Goal: Task Accomplishment & Management: Complete application form

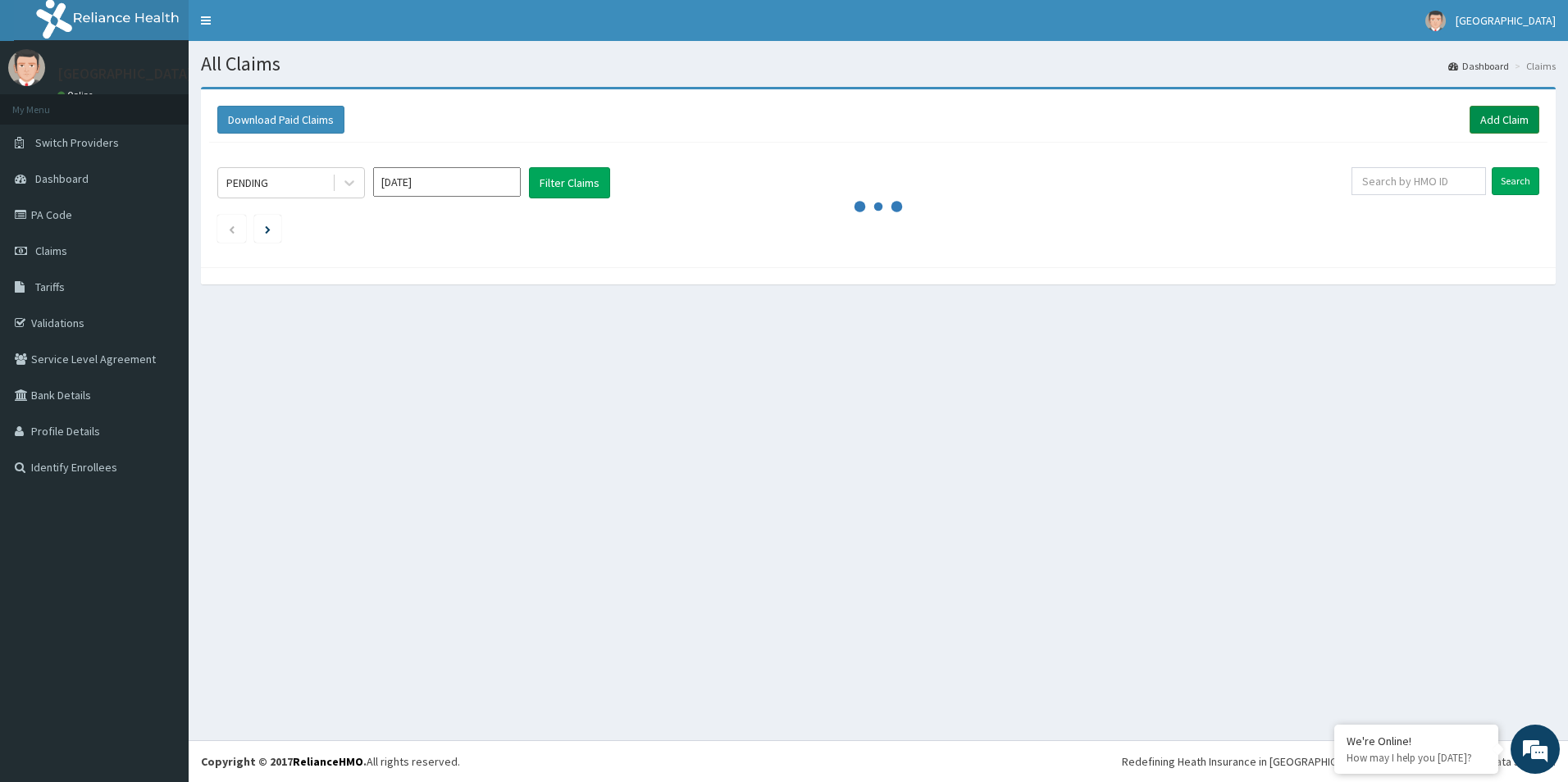
click at [1513, 122] on link "Add Claim" at bounding box center [1505, 120] width 70 height 27
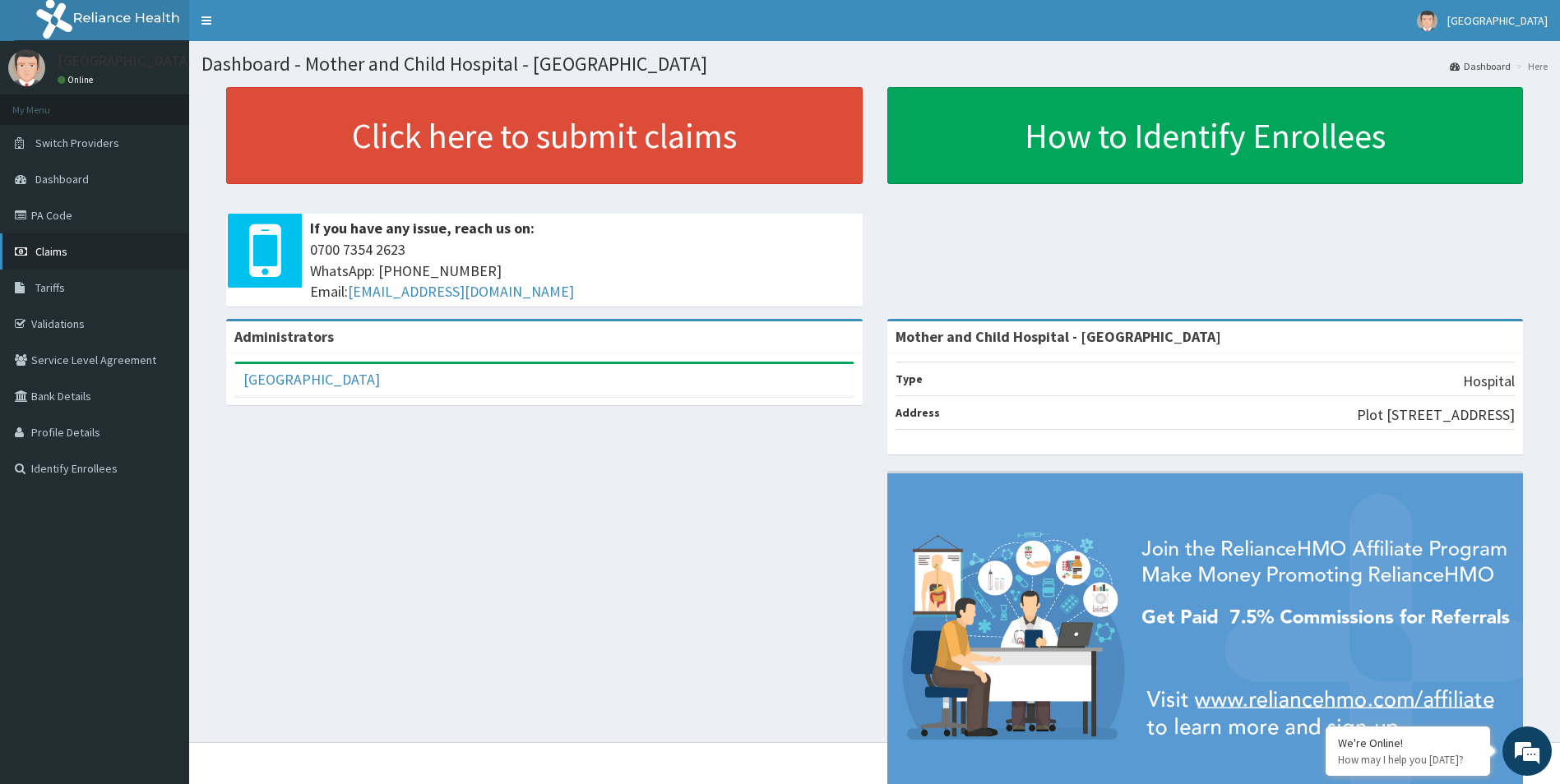
click at [57, 263] on link "Claims" at bounding box center [95, 251] width 189 height 36
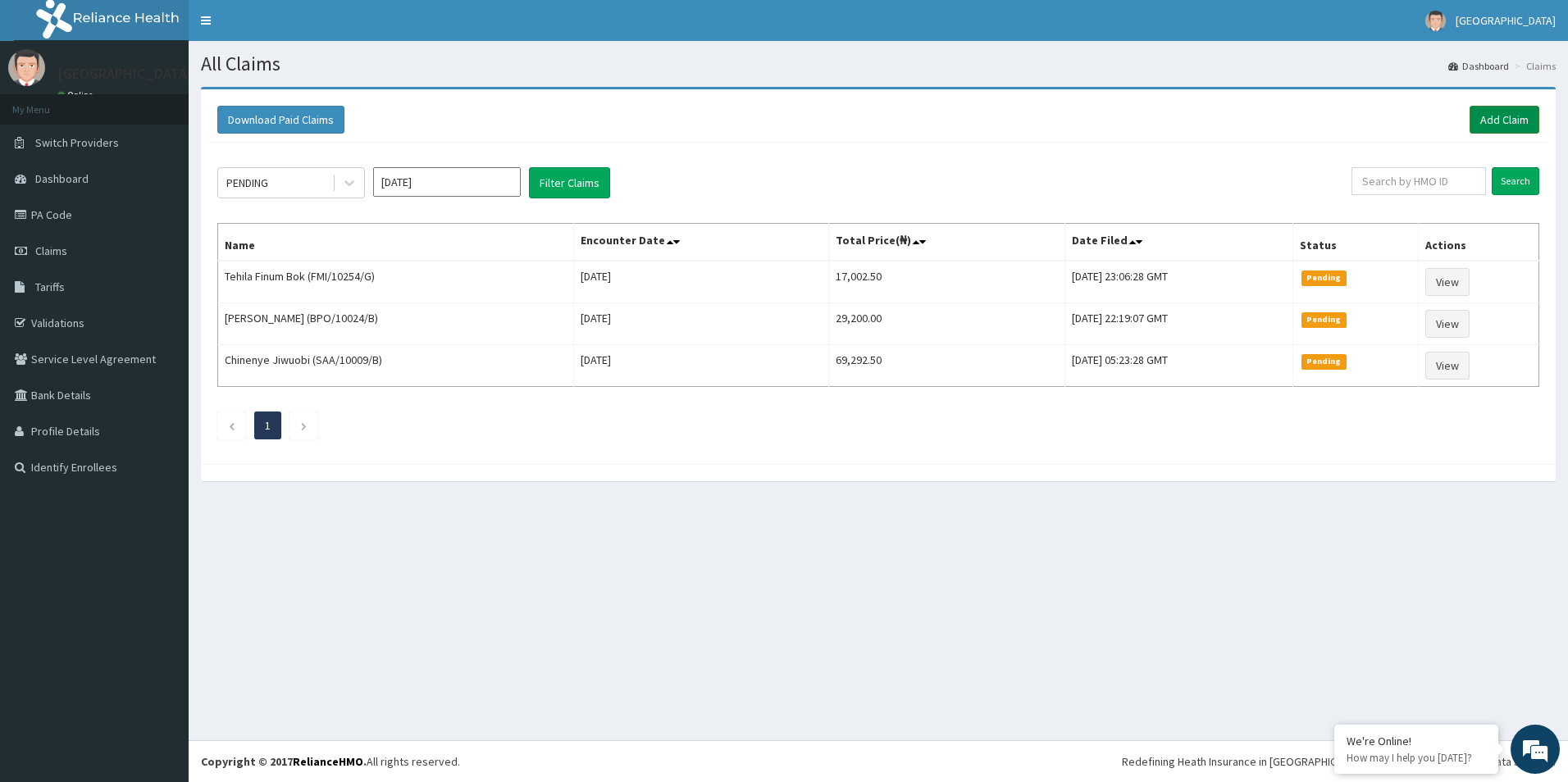
click at [1478, 114] on link "Add Claim" at bounding box center [1505, 120] width 70 height 27
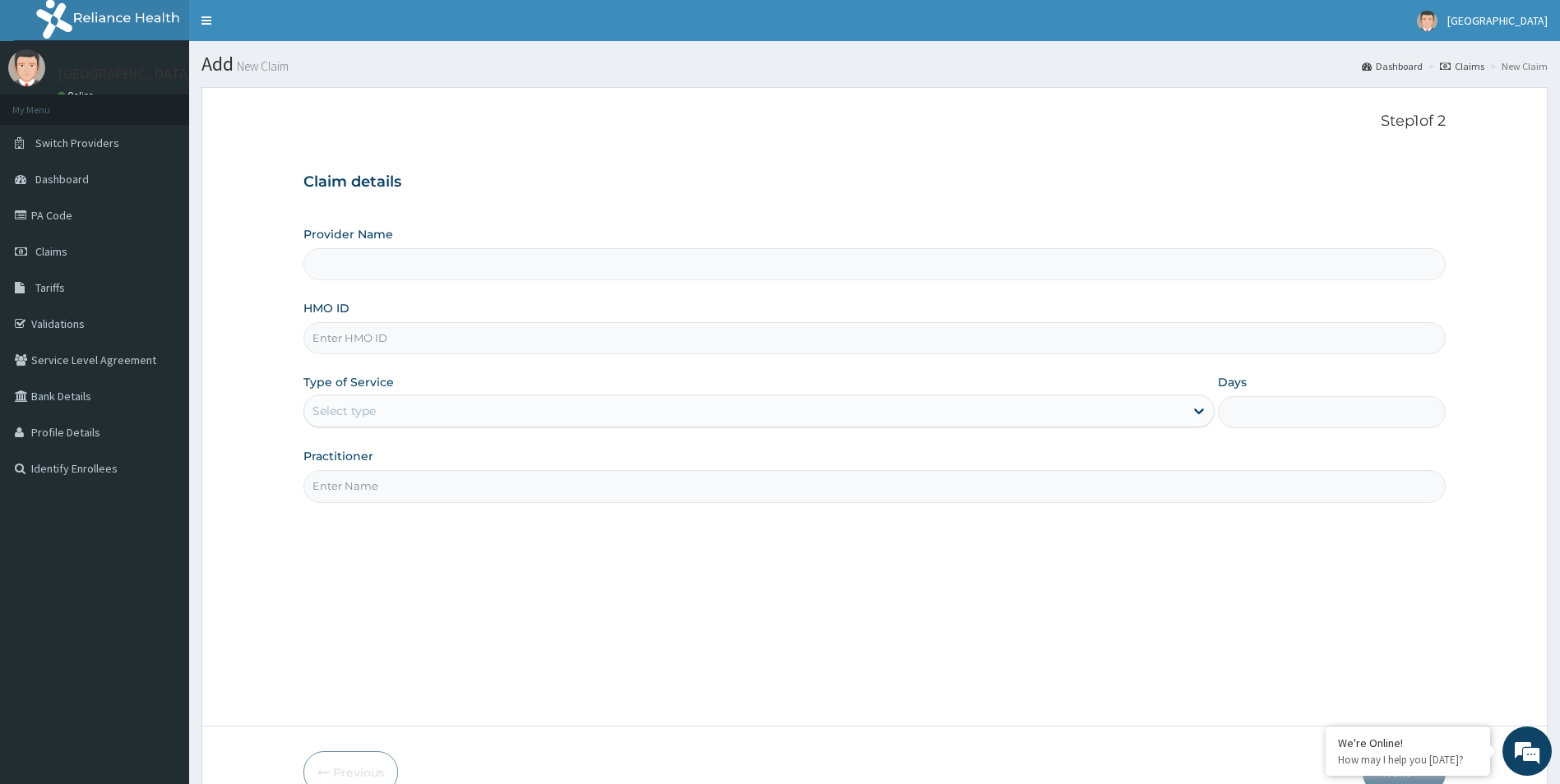
click at [437, 344] on input "HMO ID" at bounding box center [874, 338] width 1143 height 32
type input "Mother and Child Hospital - [GEOGRAPHIC_DATA]"
type input "f"
type input "FBL/10156/B"
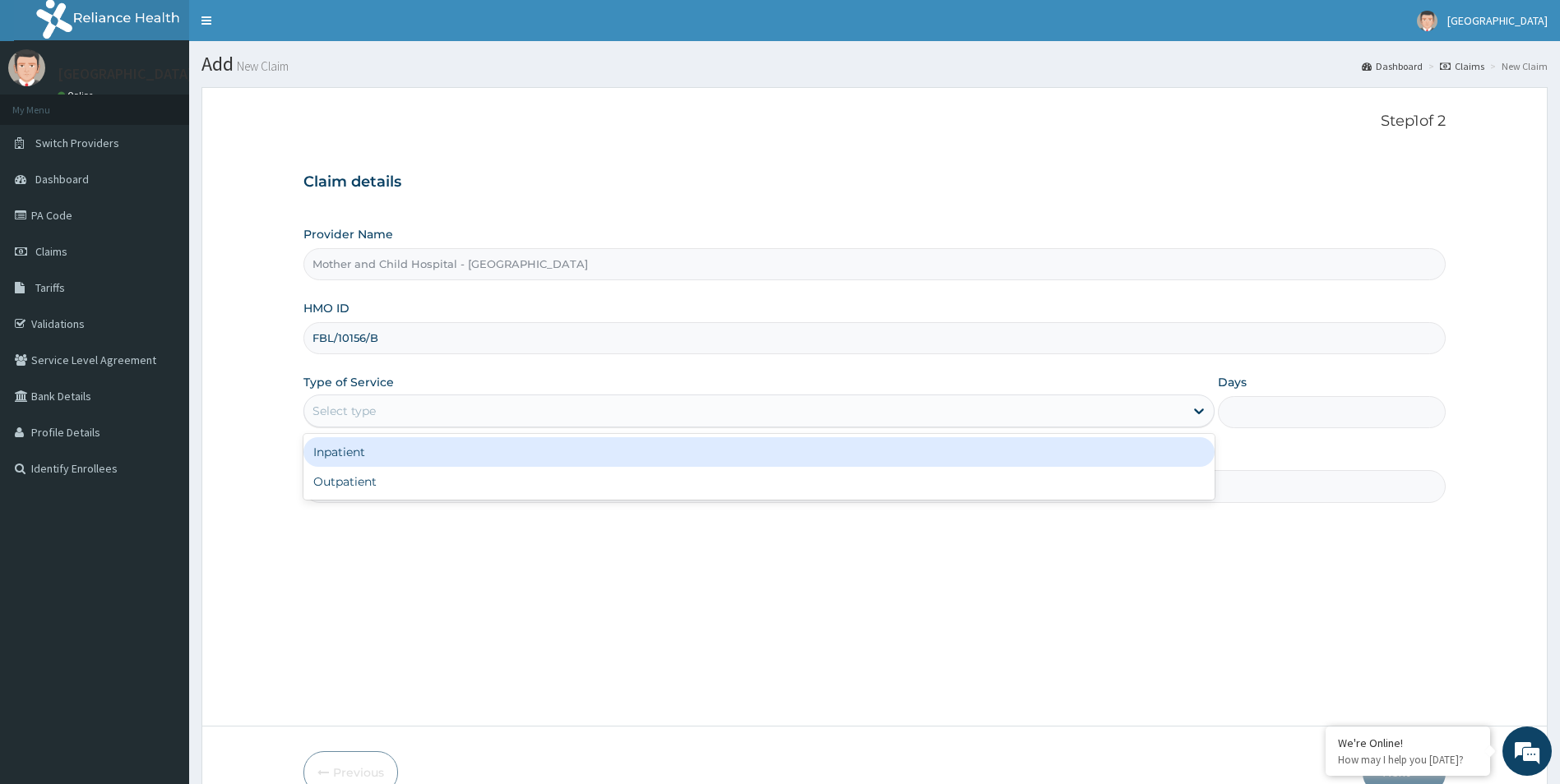
click at [425, 422] on div "Select type" at bounding box center [758, 411] width 912 height 33
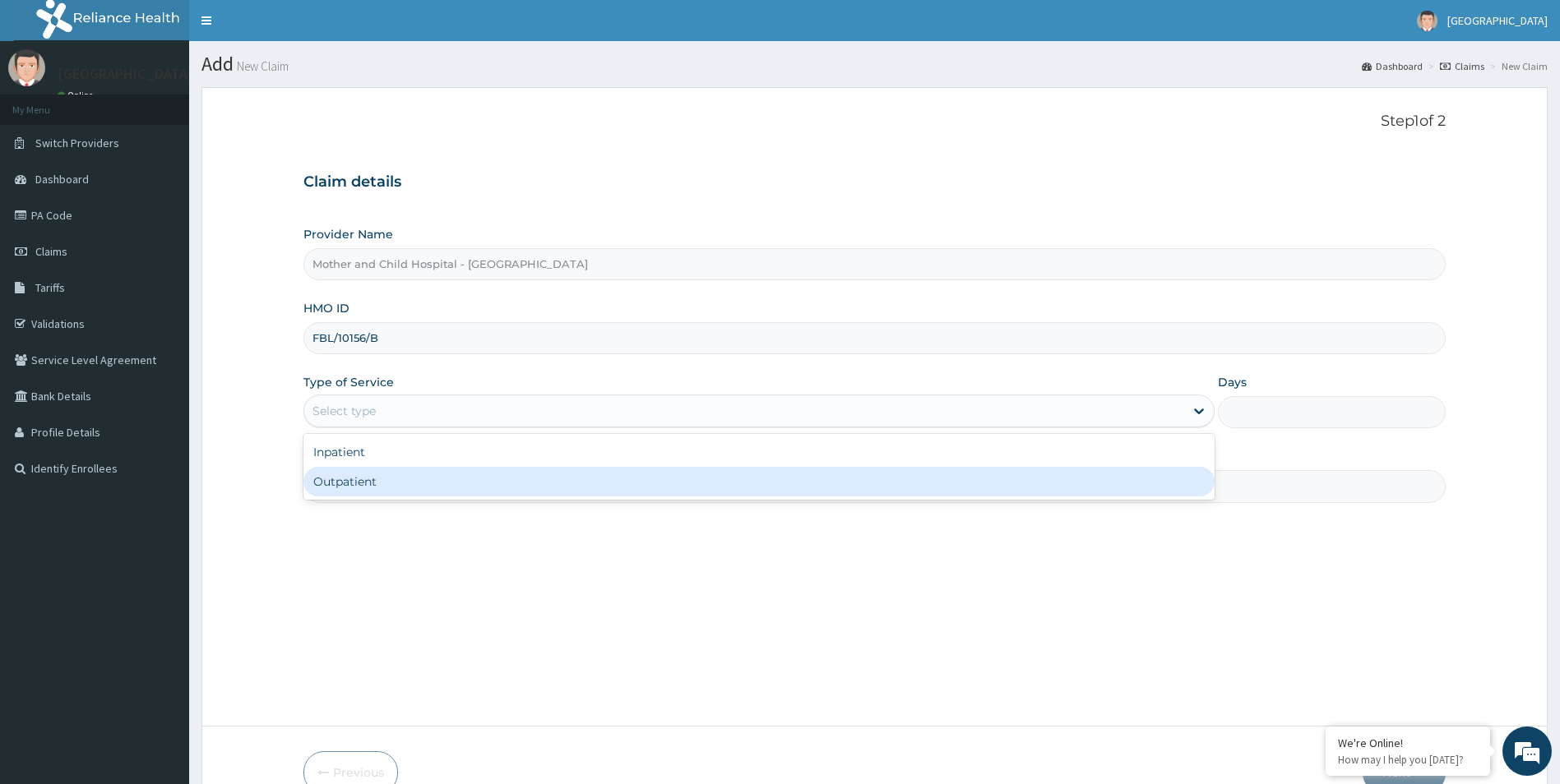
click at [377, 483] on div "Outpatient" at bounding box center [758, 482] width 912 height 29
type input "1"
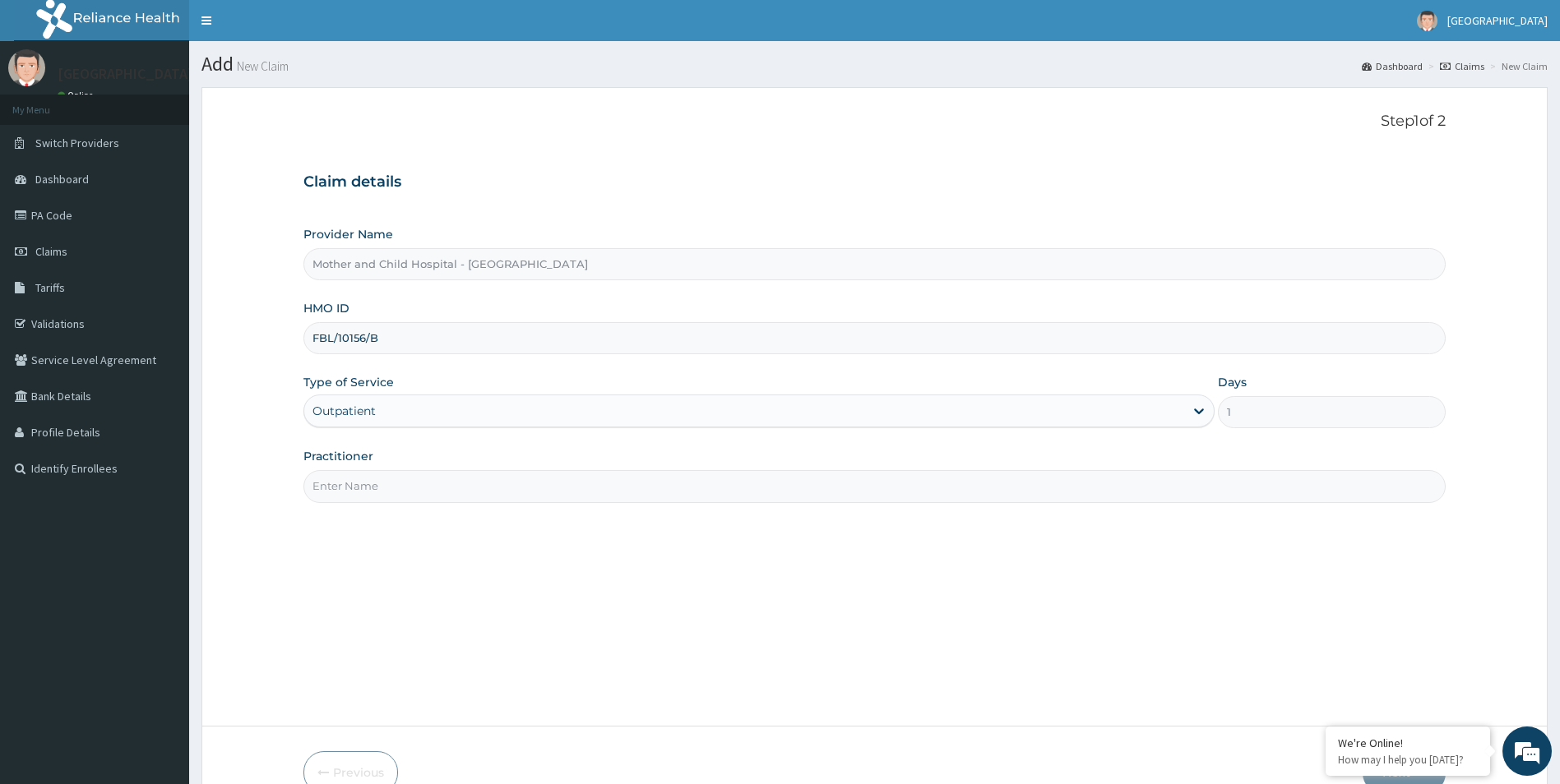
drag, startPoint x: 384, startPoint y: 476, endPoint x: 392, endPoint y: 487, distance: 13.6
click at [384, 476] on input "Practitioner" at bounding box center [874, 486] width 1143 height 32
type input "DR JOKOH"
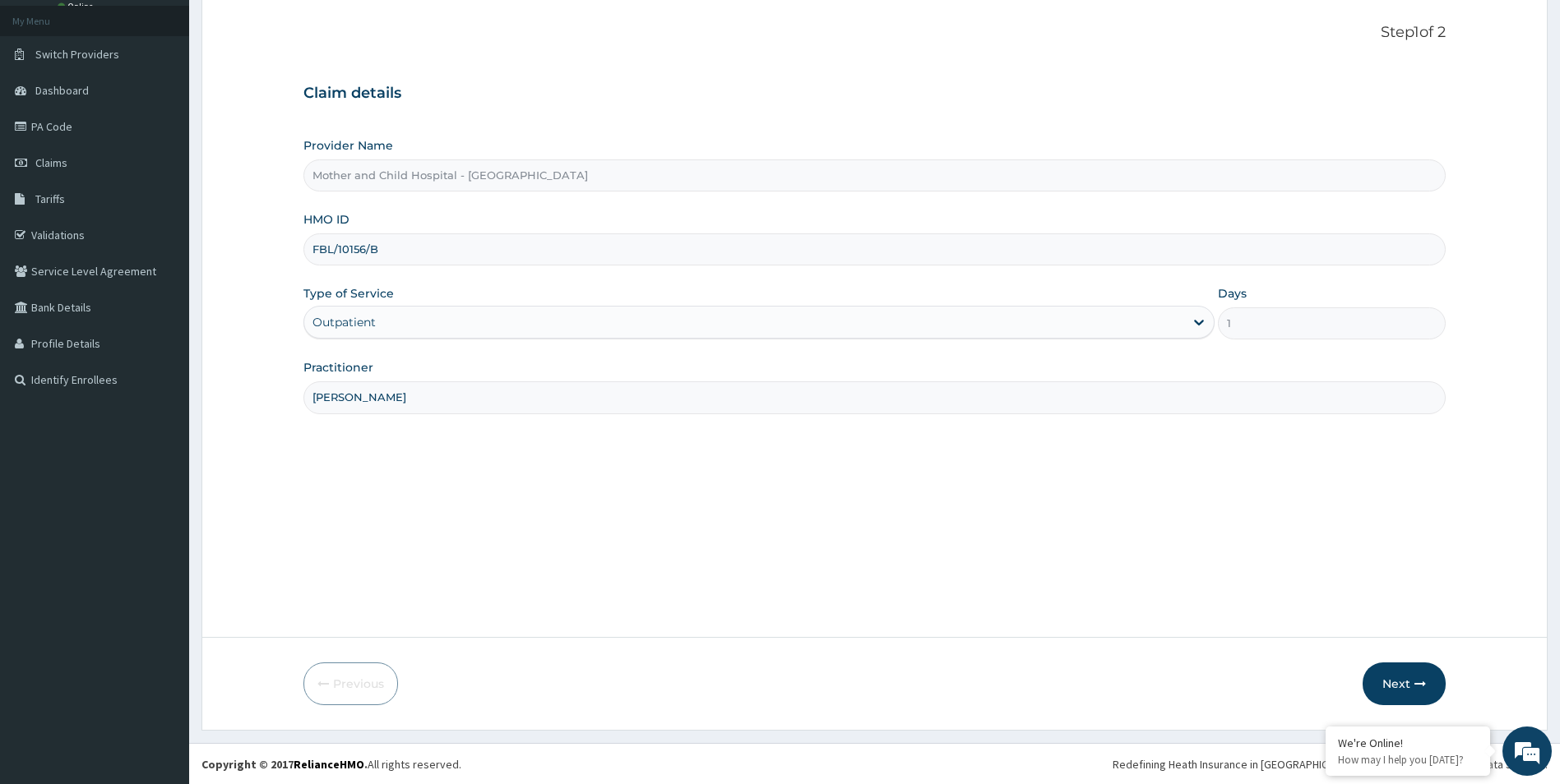
scroll to position [90, 0]
click at [1379, 680] on button "Next" at bounding box center [1404, 683] width 83 height 43
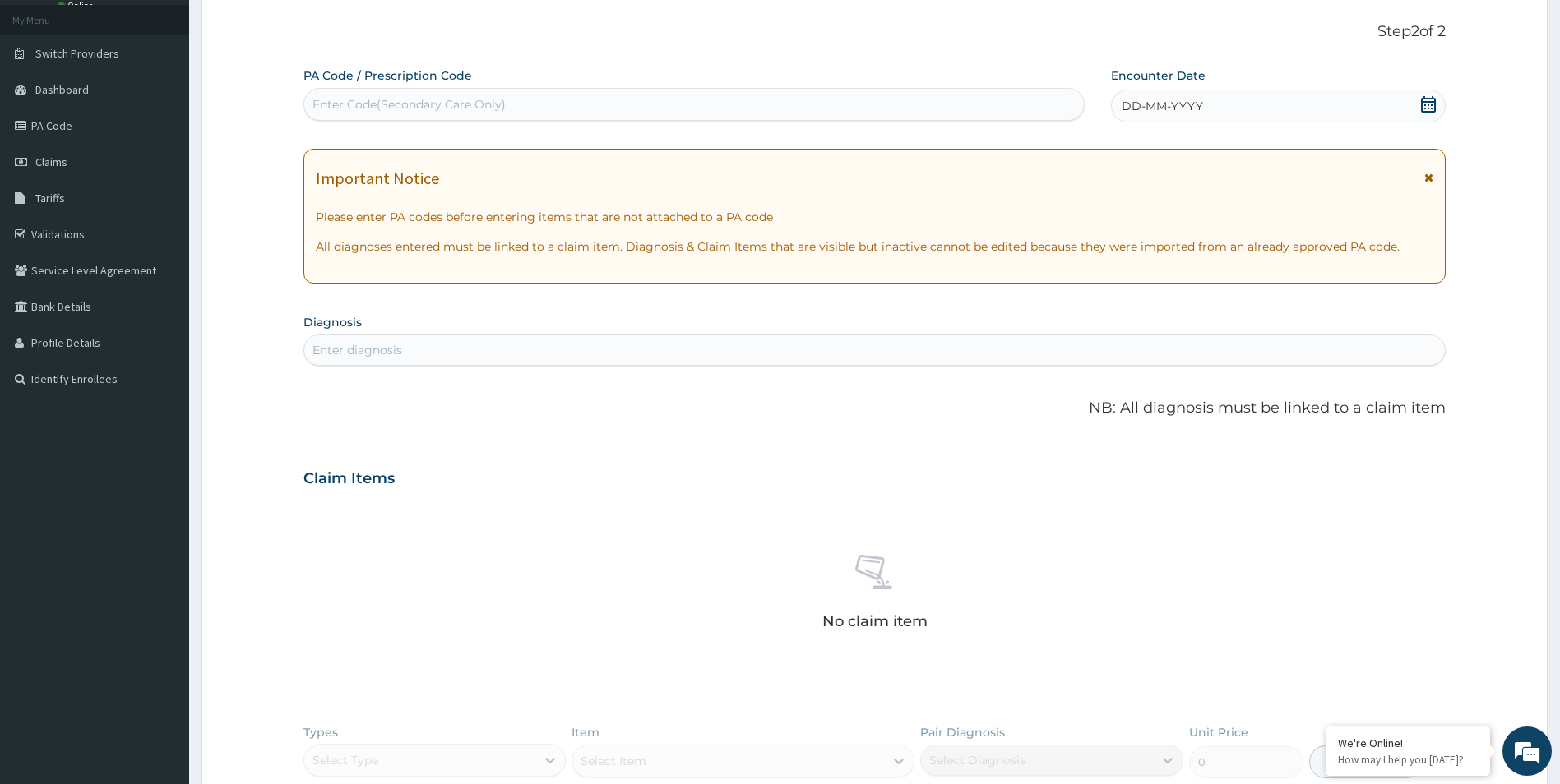
click at [1427, 106] on icon at bounding box center [1428, 105] width 17 height 17
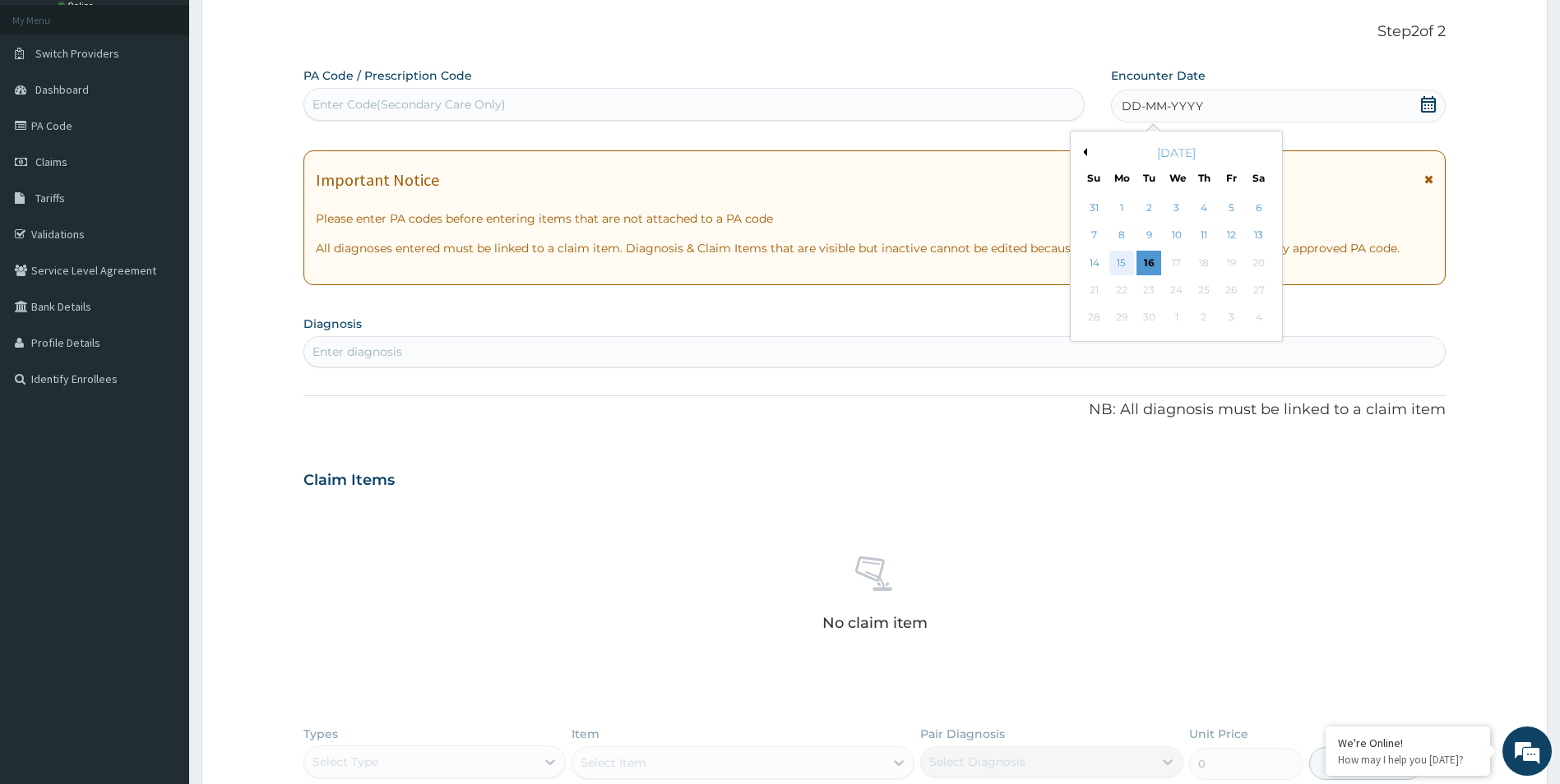
click at [1123, 263] on div "15" at bounding box center [1121, 263] width 25 height 25
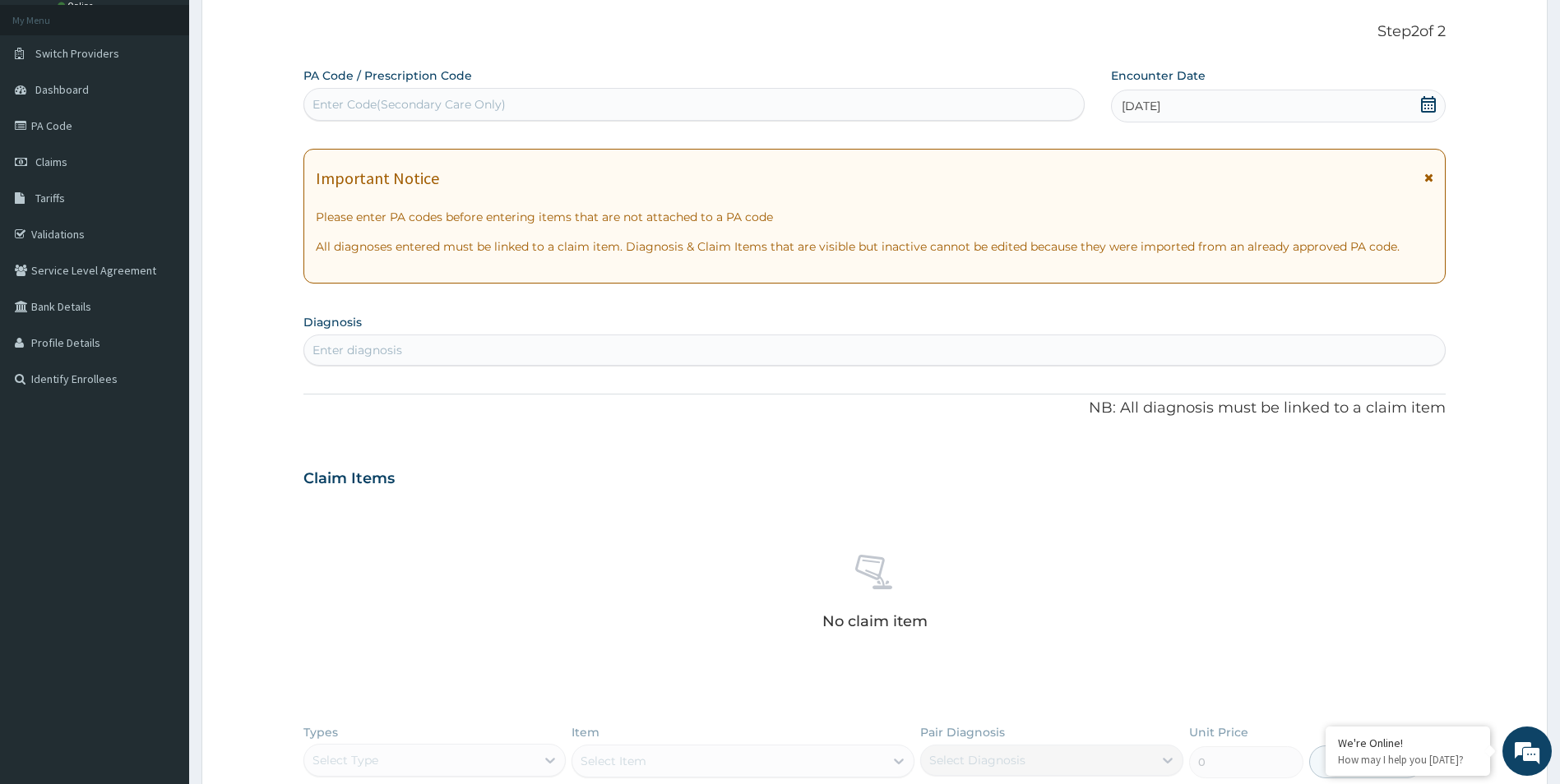
click at [373, 342] on div "Enter diagnosis" at bounding box center [357, 350] width 90 height 17
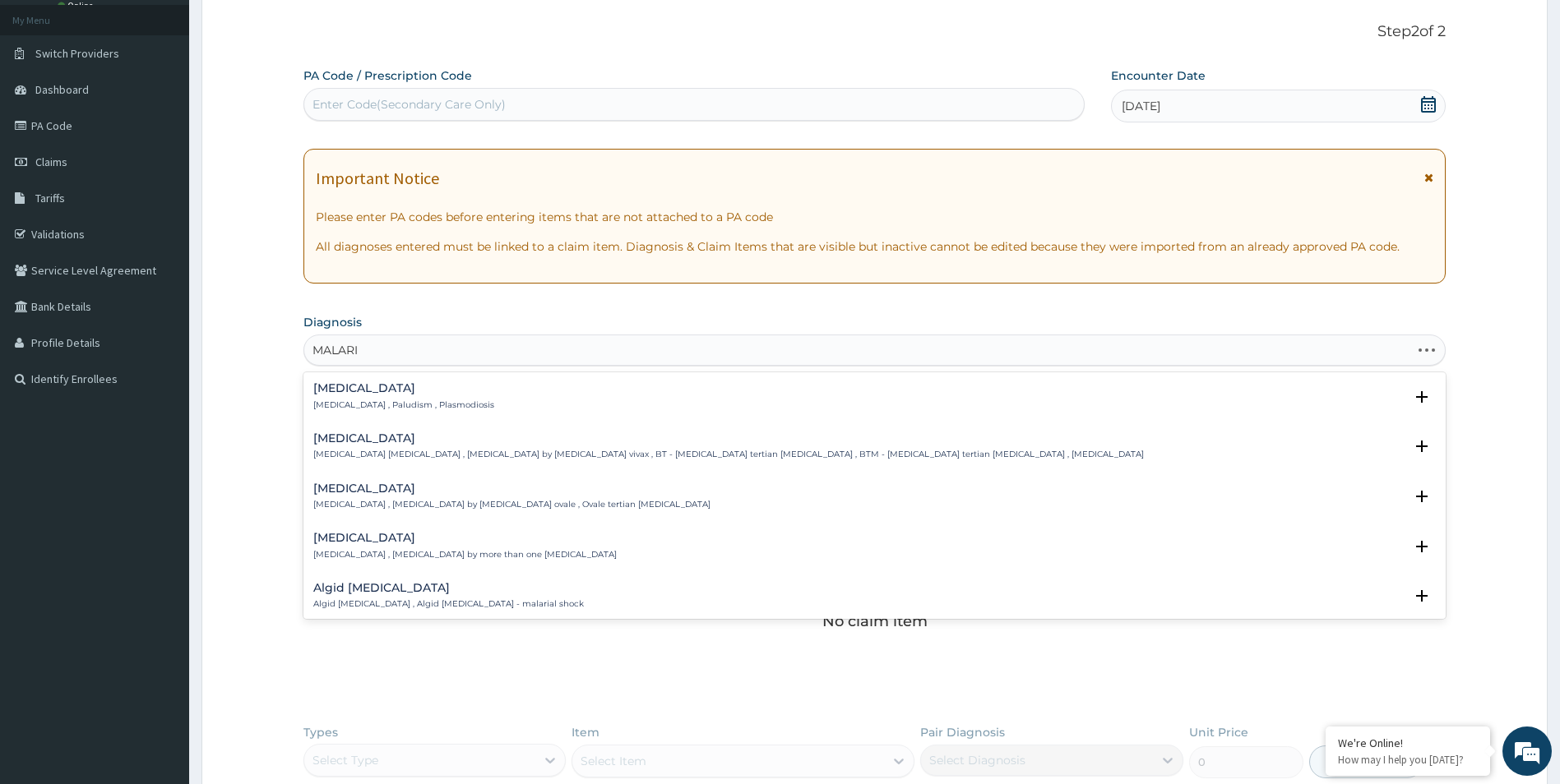
type input "MALARIA"
click at [382, 400] on p "Malaria , Paludism , Plasmodiosis" at bounding box center [403, 405] width 181 height 12
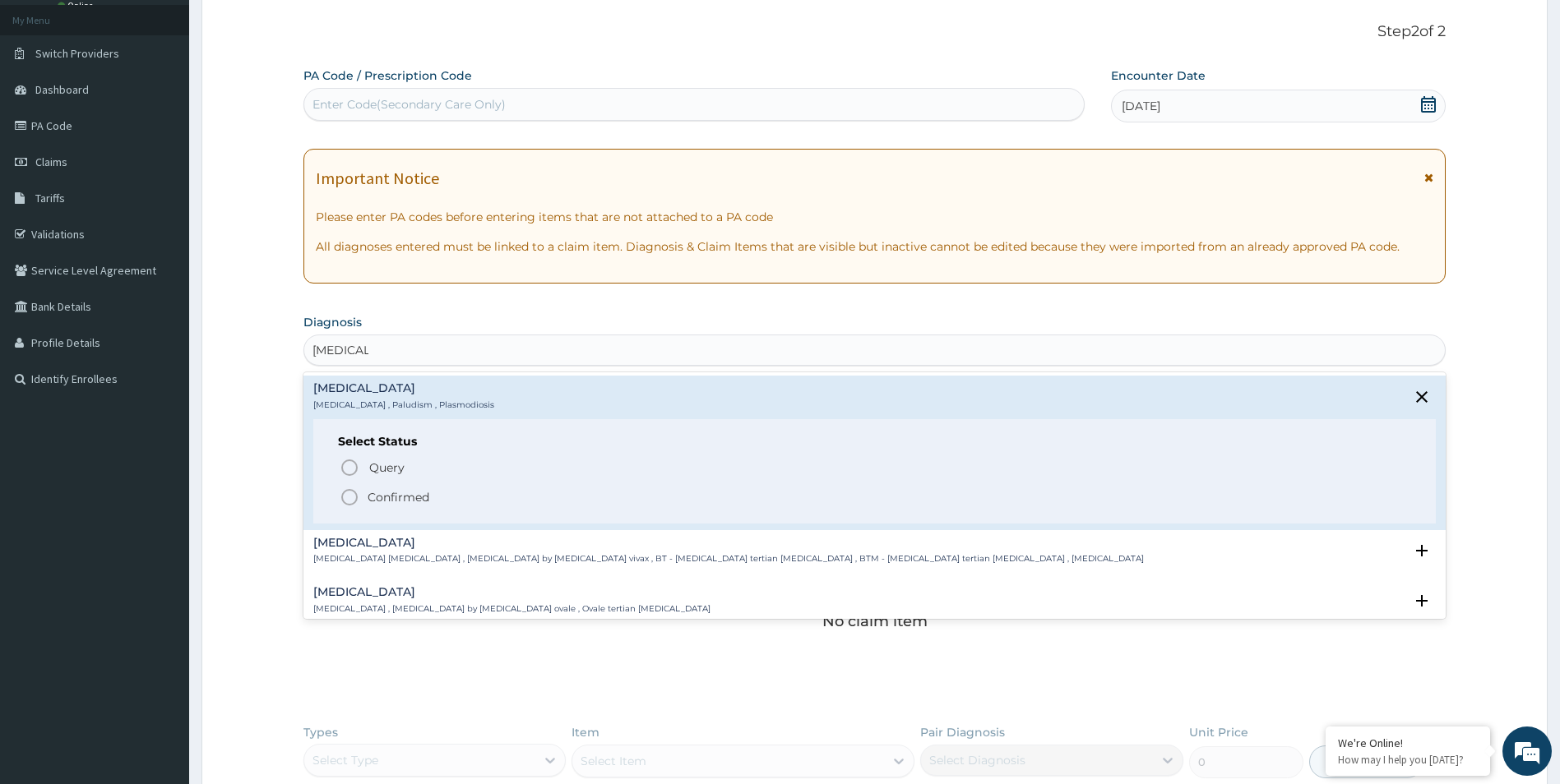
click at [389, 503] on p "Confirmed" at bounding box center [398, 498] width 62 height 17
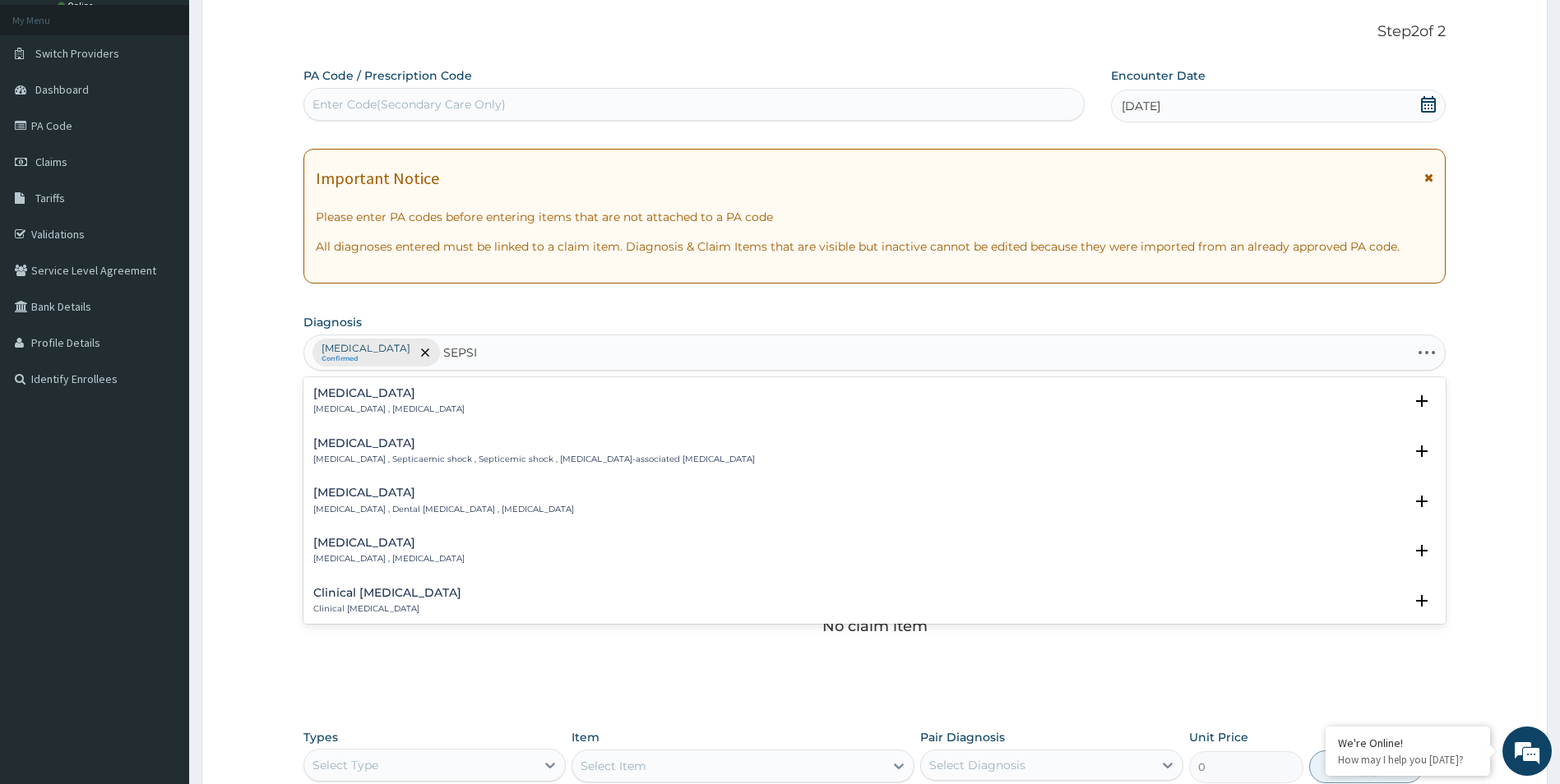
type input "SEPSIS"
click at [370, 404] on p "Systemic infection , Sepsis" at bounding box center [388, 409] width 152 height 12
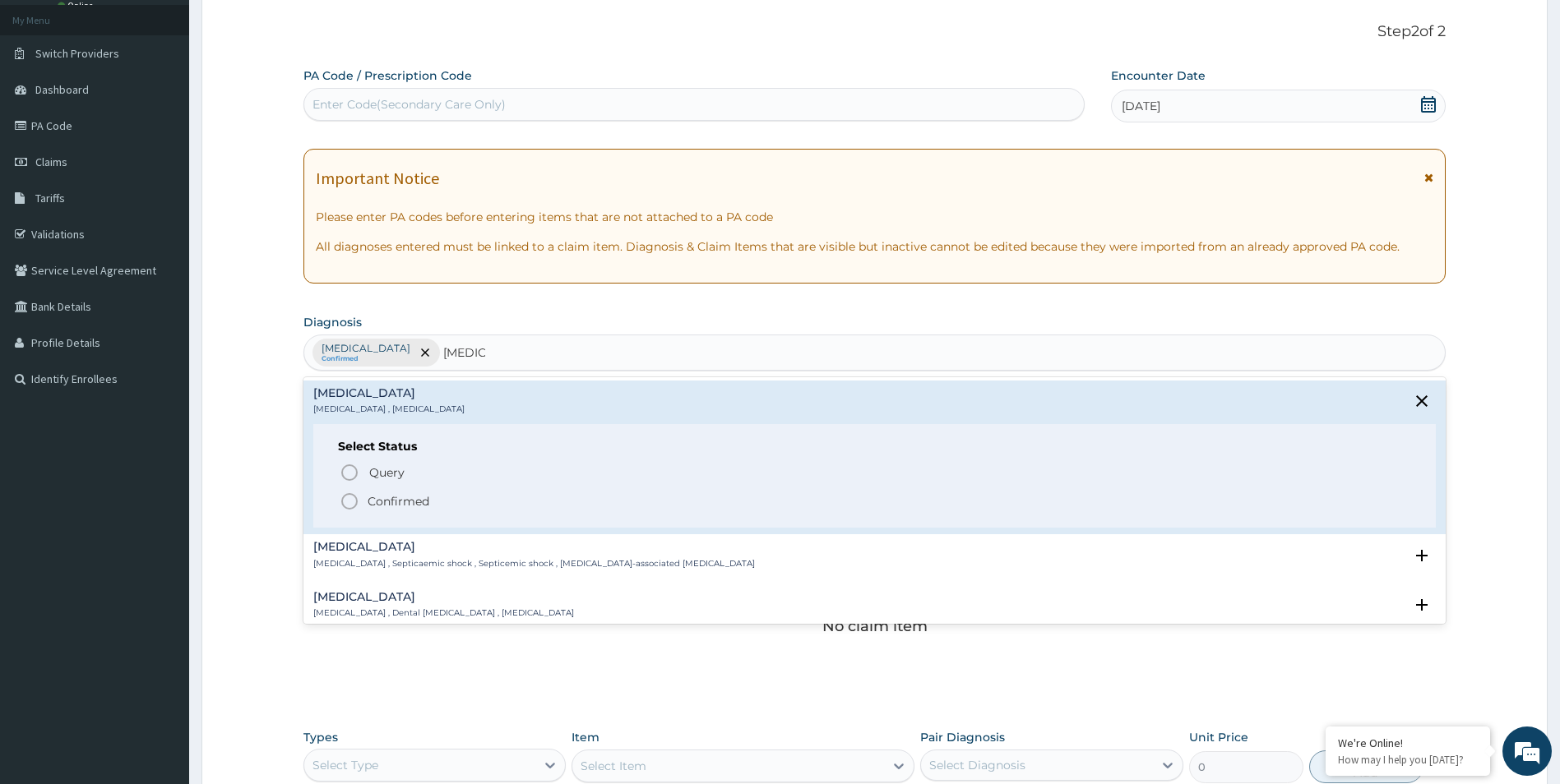
click at [409, 500] on p "Confirmed" at bounding box center [398, 501] width 62 height 17
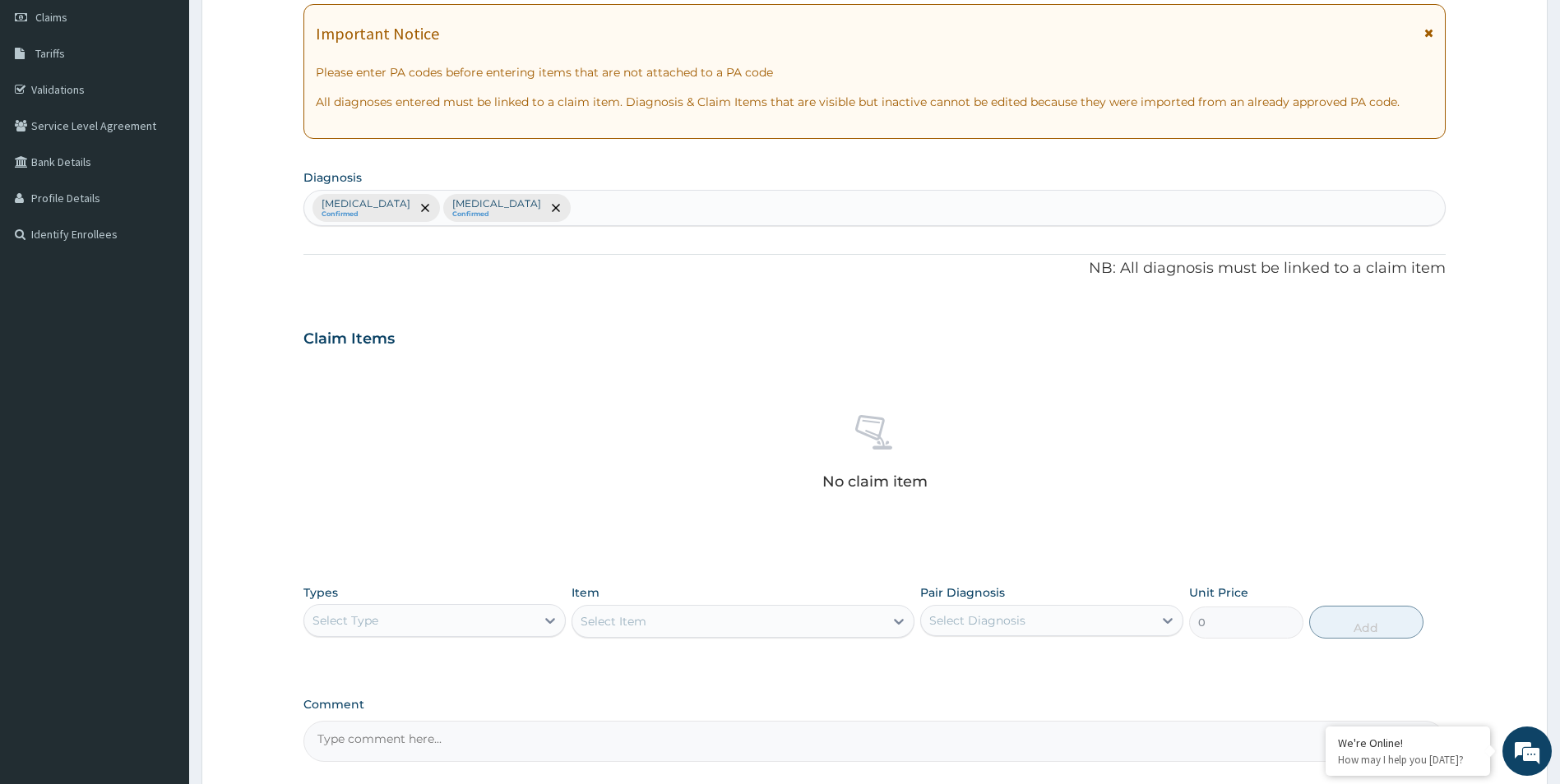
scroll to position [385, 0]
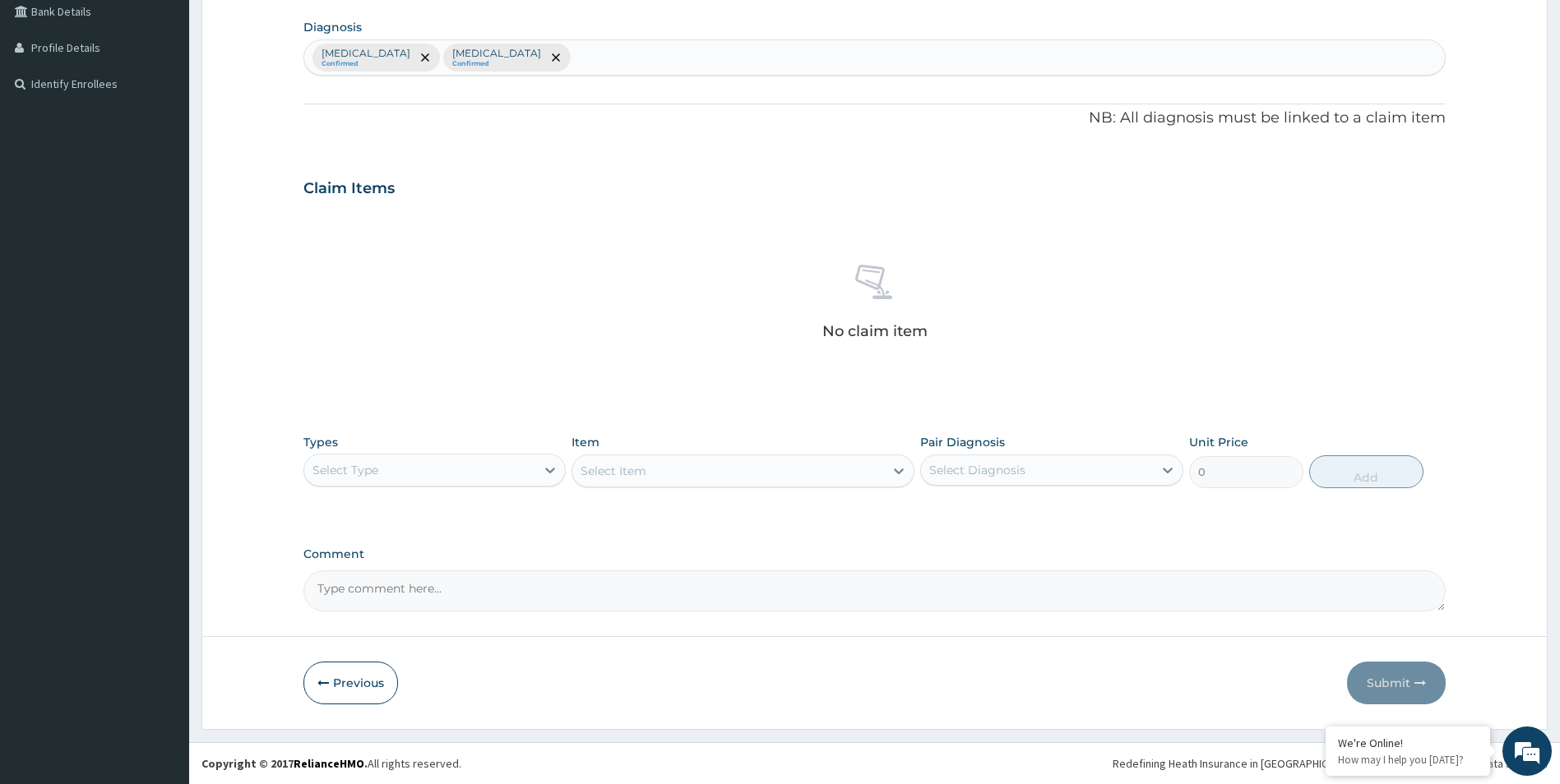
drag, startPoint x: 467, startPoint y: 477, endPoint x: 478, endPoint y: 486, distance: 14.2
click at [468, 477] on div "Select Type" at bounding box center [420, 470] width 231 height 27
click at [428, 578] on div "Procedures" at bounding box center [434, 570] width 264 height 29
click at [655, 467] on div "Select Item" at bounding box center [742, 471] width 342 height 33
click at [679, 480] on div "Select Item" at bounding box center [742, 471] width 342 height 33
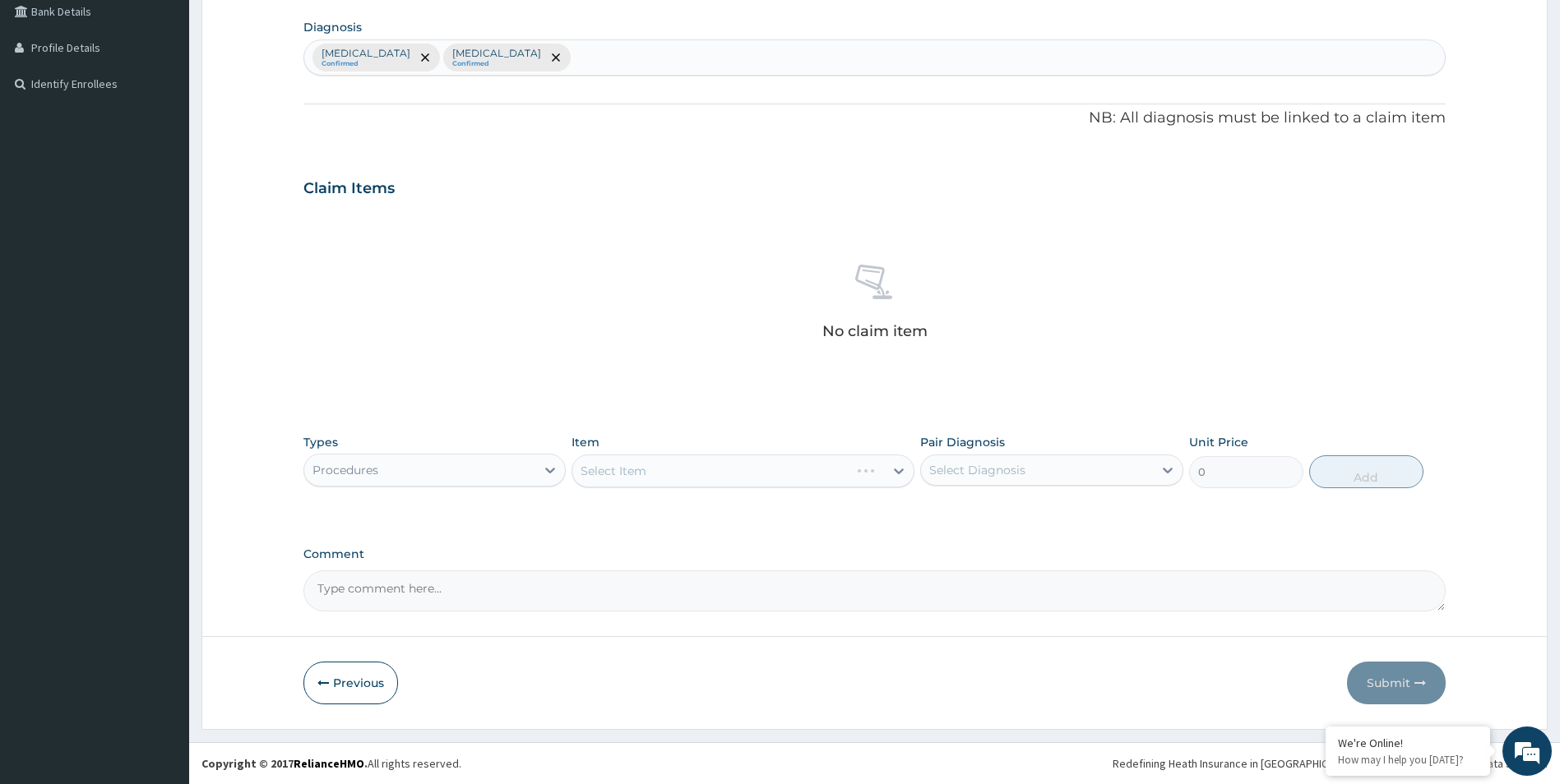
click at [672, 479] on div "Select Item" at bounding box center [742, 471] width 342 height 33
click at [669, 478] on div "Select Item" at bounding box center [742, 471] width 342 height 33
click at [665, 486] on div "Select Item" at bounding box center [742, 471] width 342 height 33
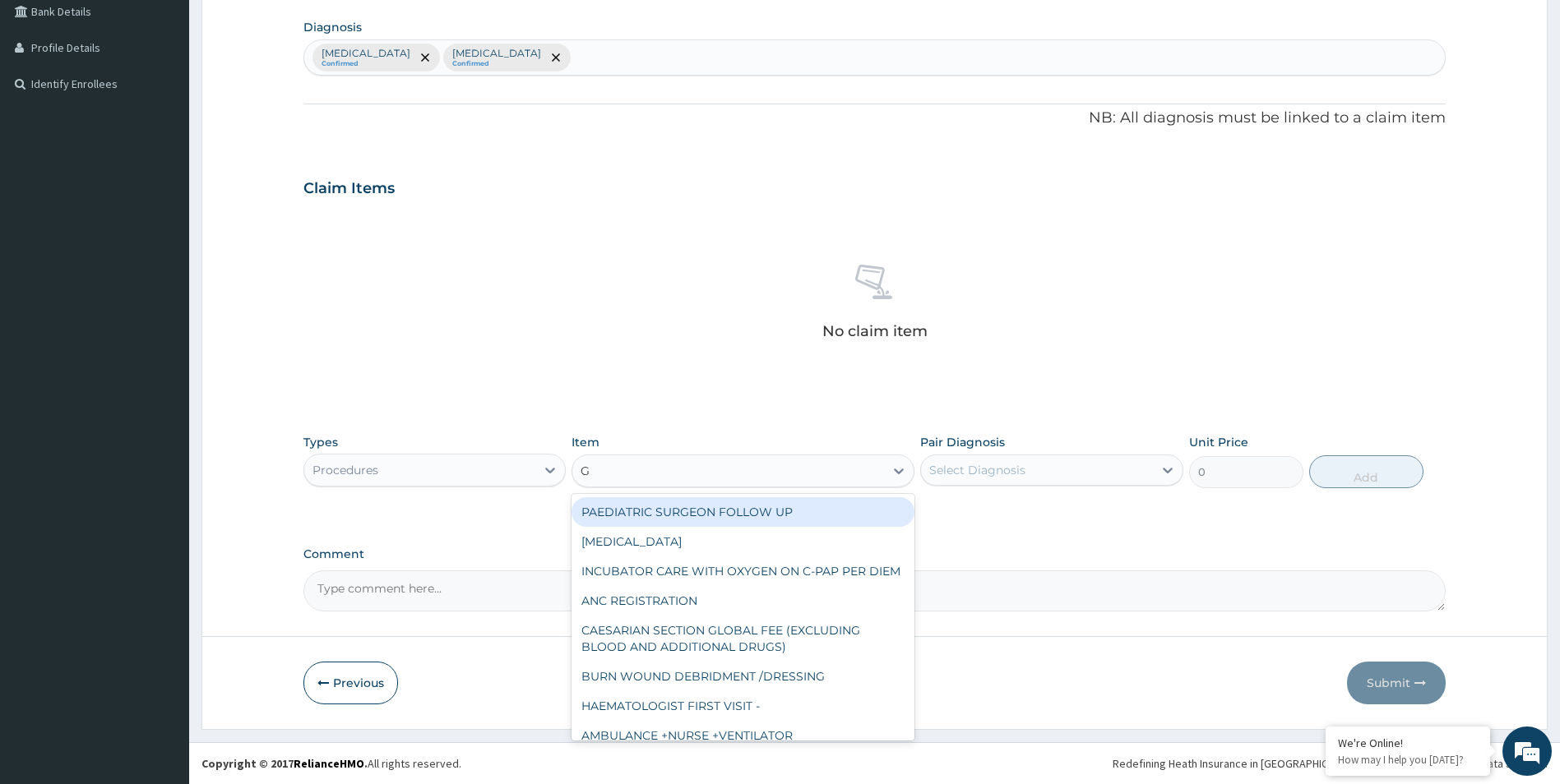
type input "GP"
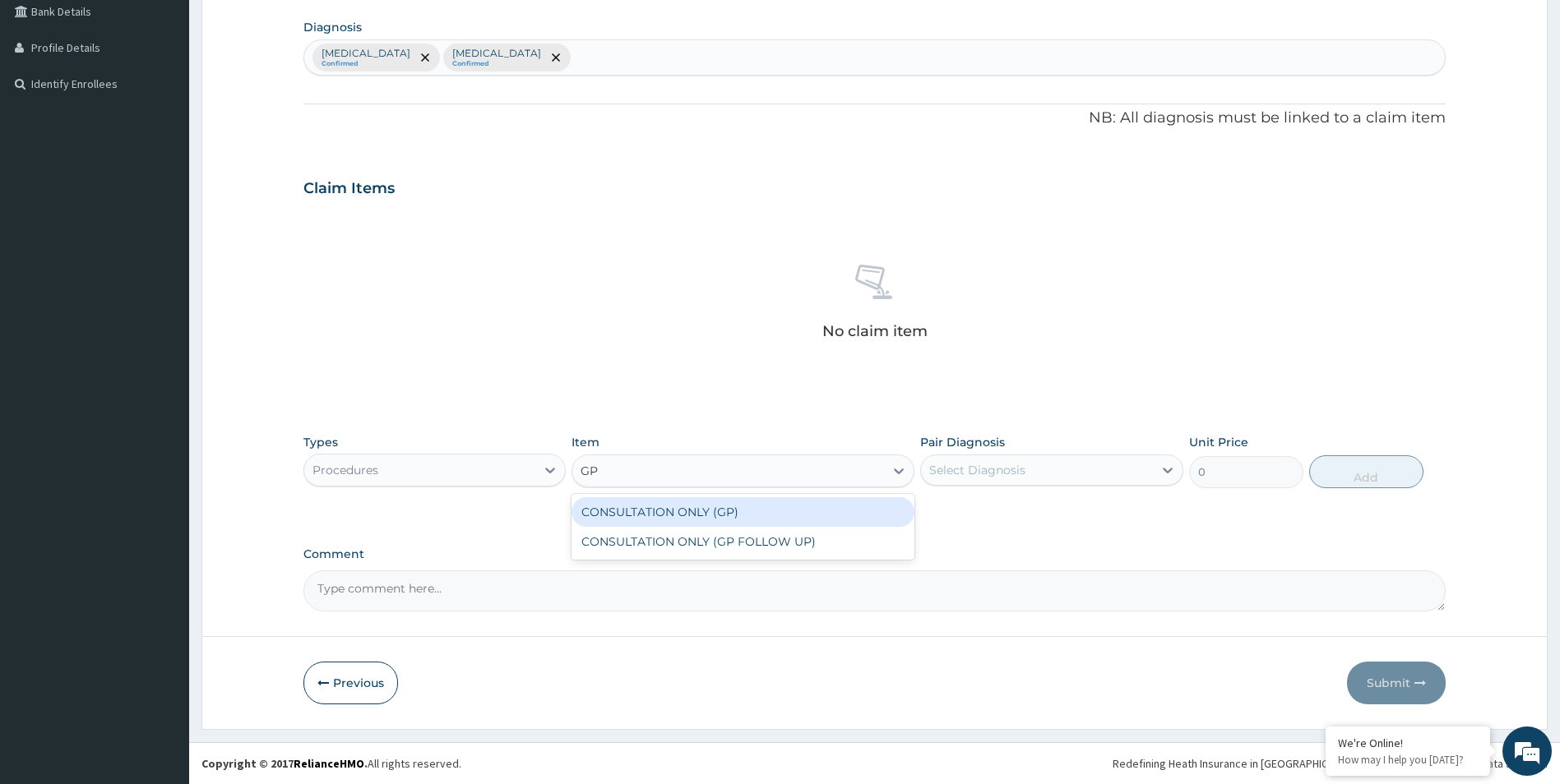
click at [772, 513] on div "CONSULTATION ONLY (GP)" at bounding box center [742, 512] width 342 height 29
type input "6250"
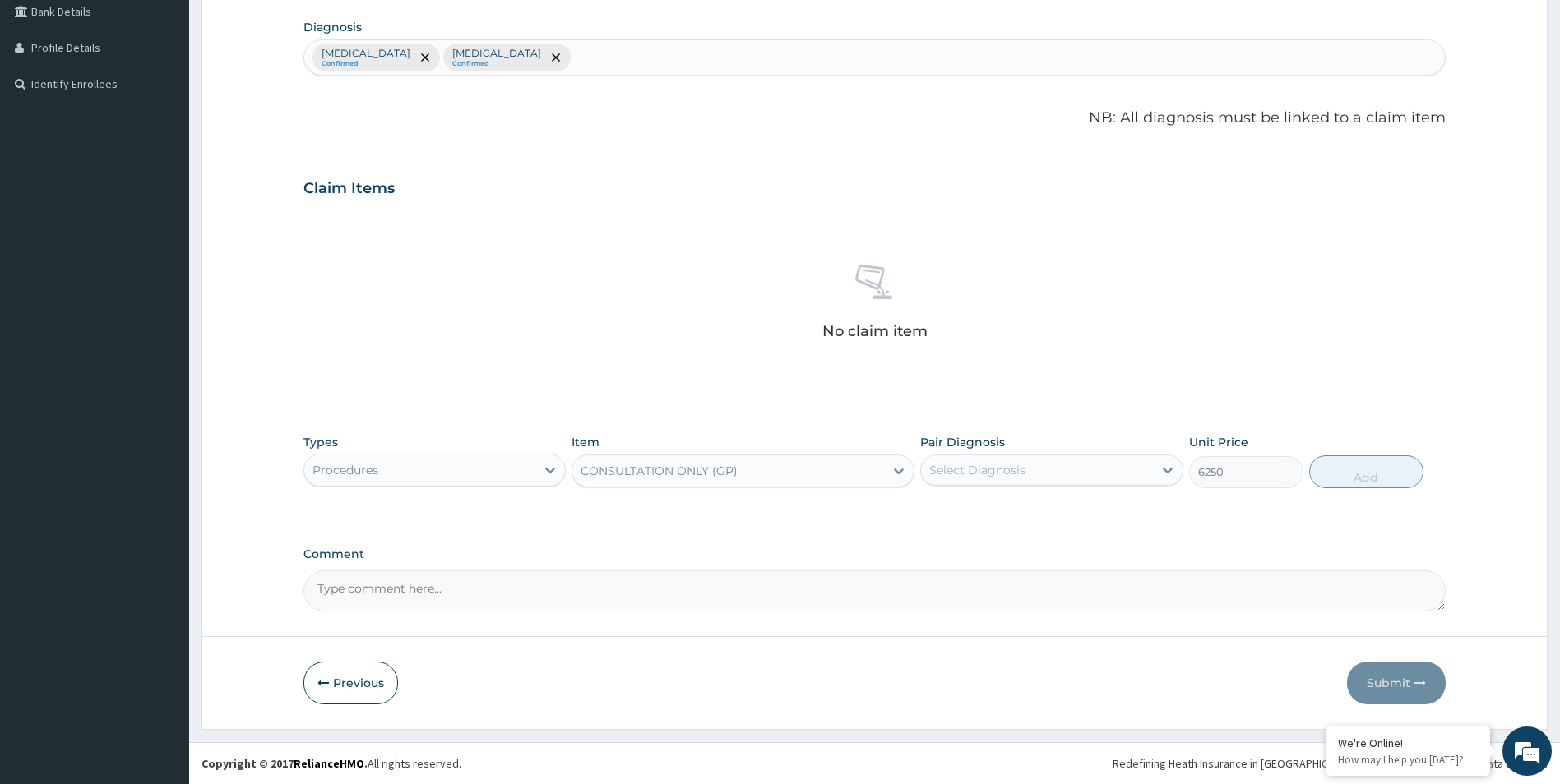
click at [1054, 472] on div "Select Diagnosis" at bounding box center [1037, 470] width 231 height 27
drag, startPoint x: 1028, startPoint y: 515, endPoint x: 1038, endPoint y: 515, distance: 10.0
click at [1029, 515] on div "Malaria" at bounding box center [1051, 512] width 264 height 34
checkbox input "true"
click at [1359, 475] on button "Add" at bounding box center [1365, 472] width 114 height 33
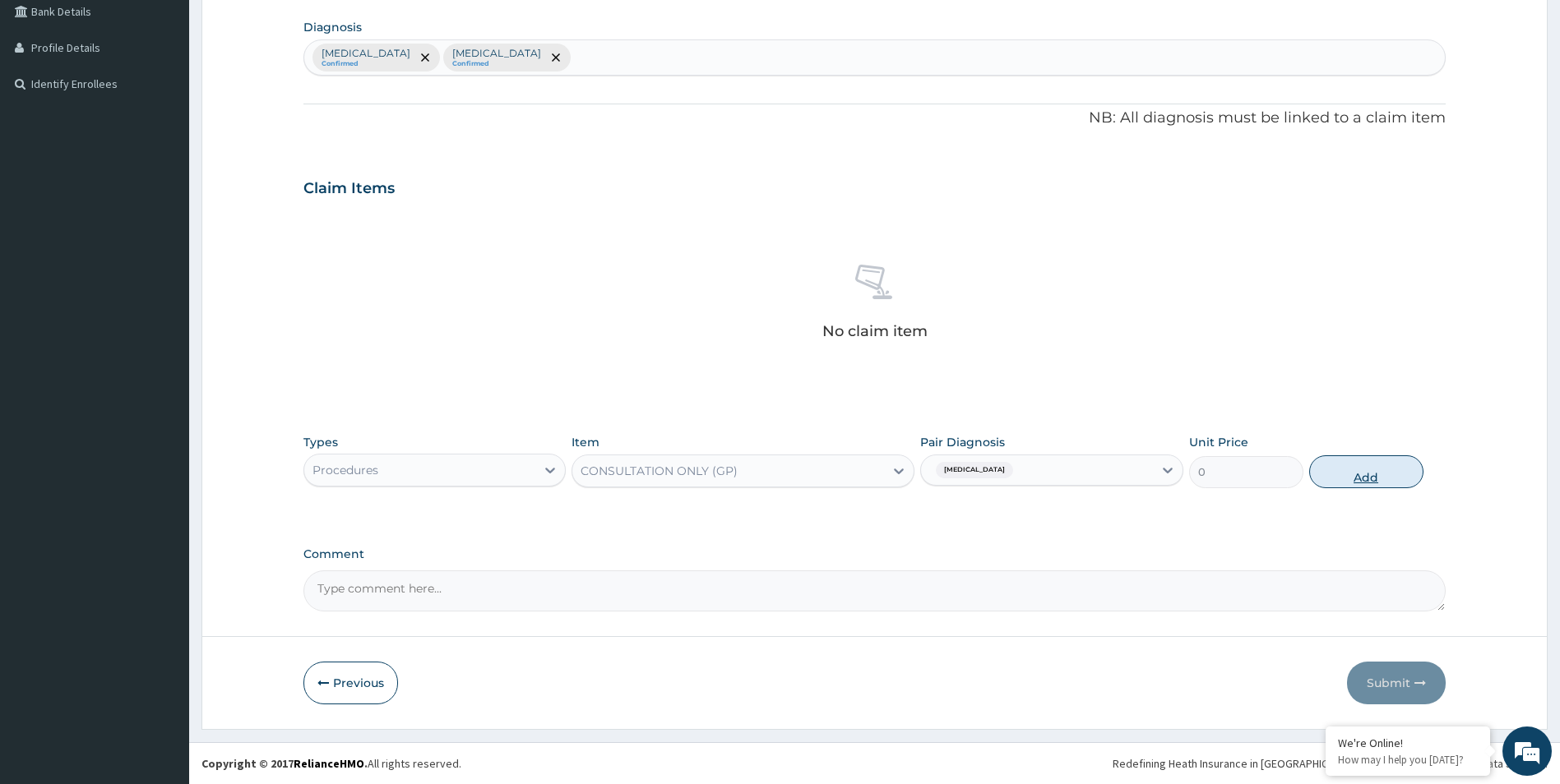
scroll to position [307, 0]
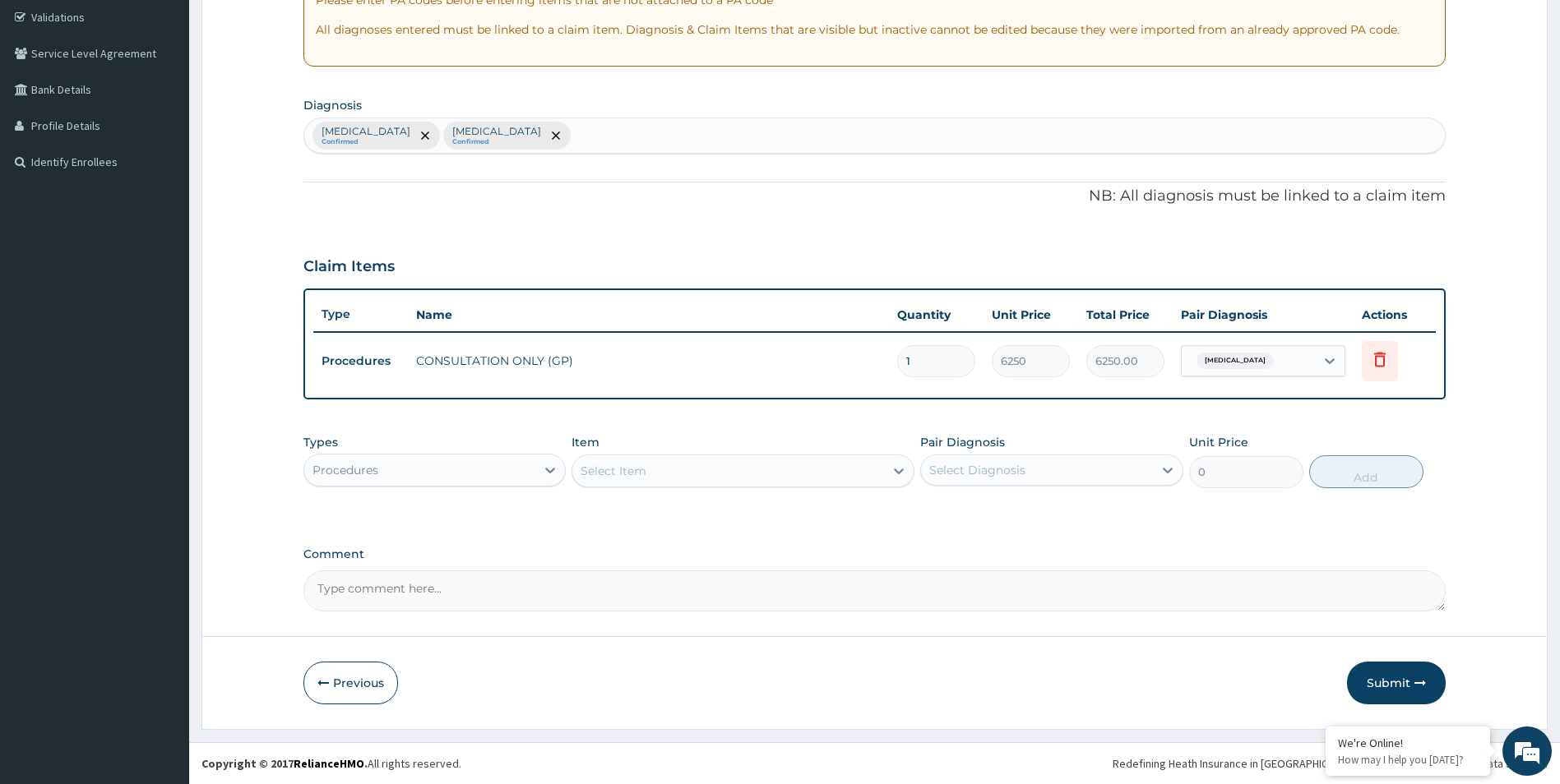
click at [1048, 781] on footer "Redefining Heath Insurance in Africa using Telemedicine and Data Science! Copyr…" at bounding box center [874, 764] width 1371 height 42
click at [466, 472] on div "Procedures" at bounding box center [420, 470] width 231 height 27
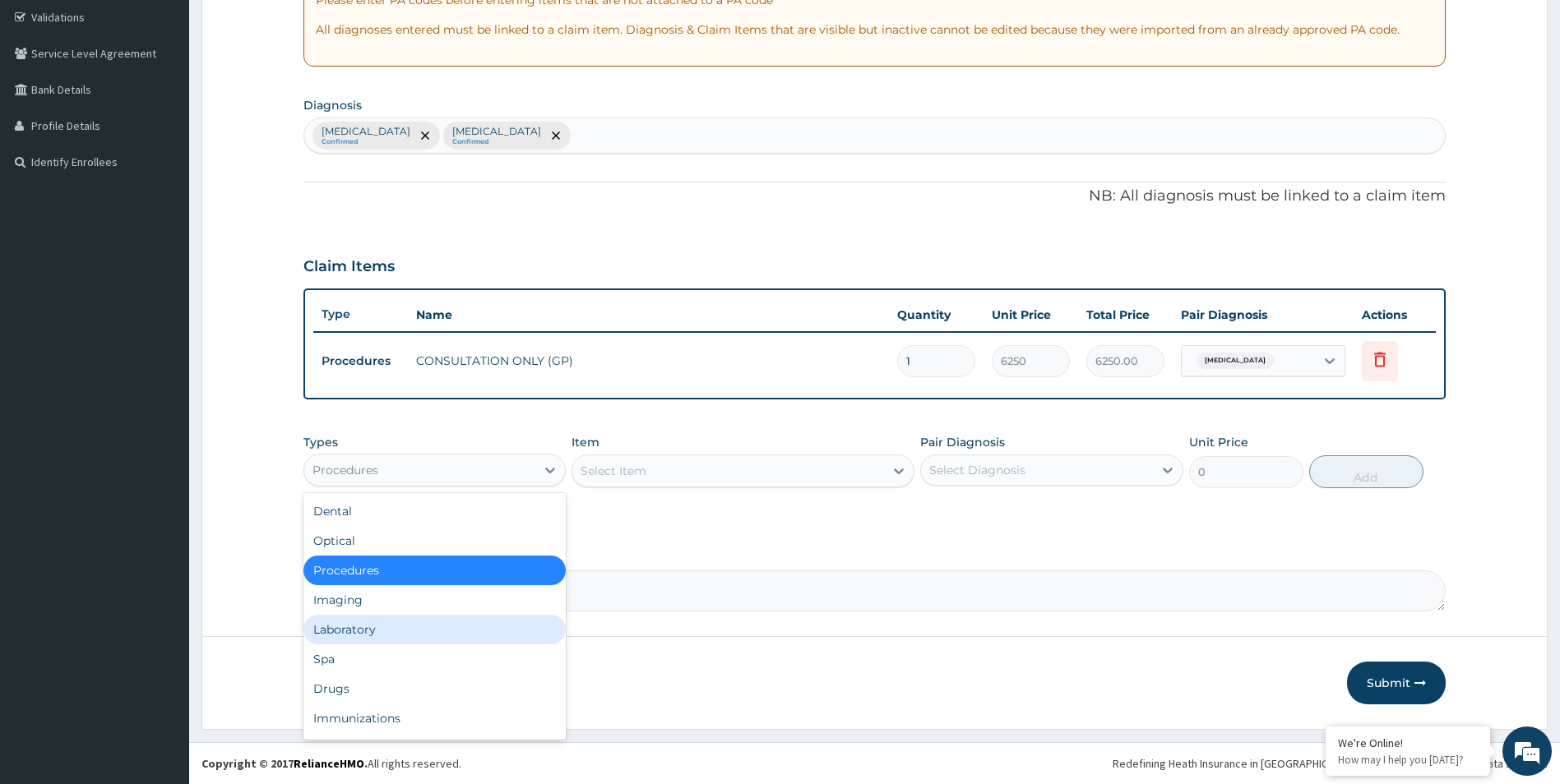
click at [423, 635] on div "Laboratory" at bounding box center [434, 630] width 264 height 29
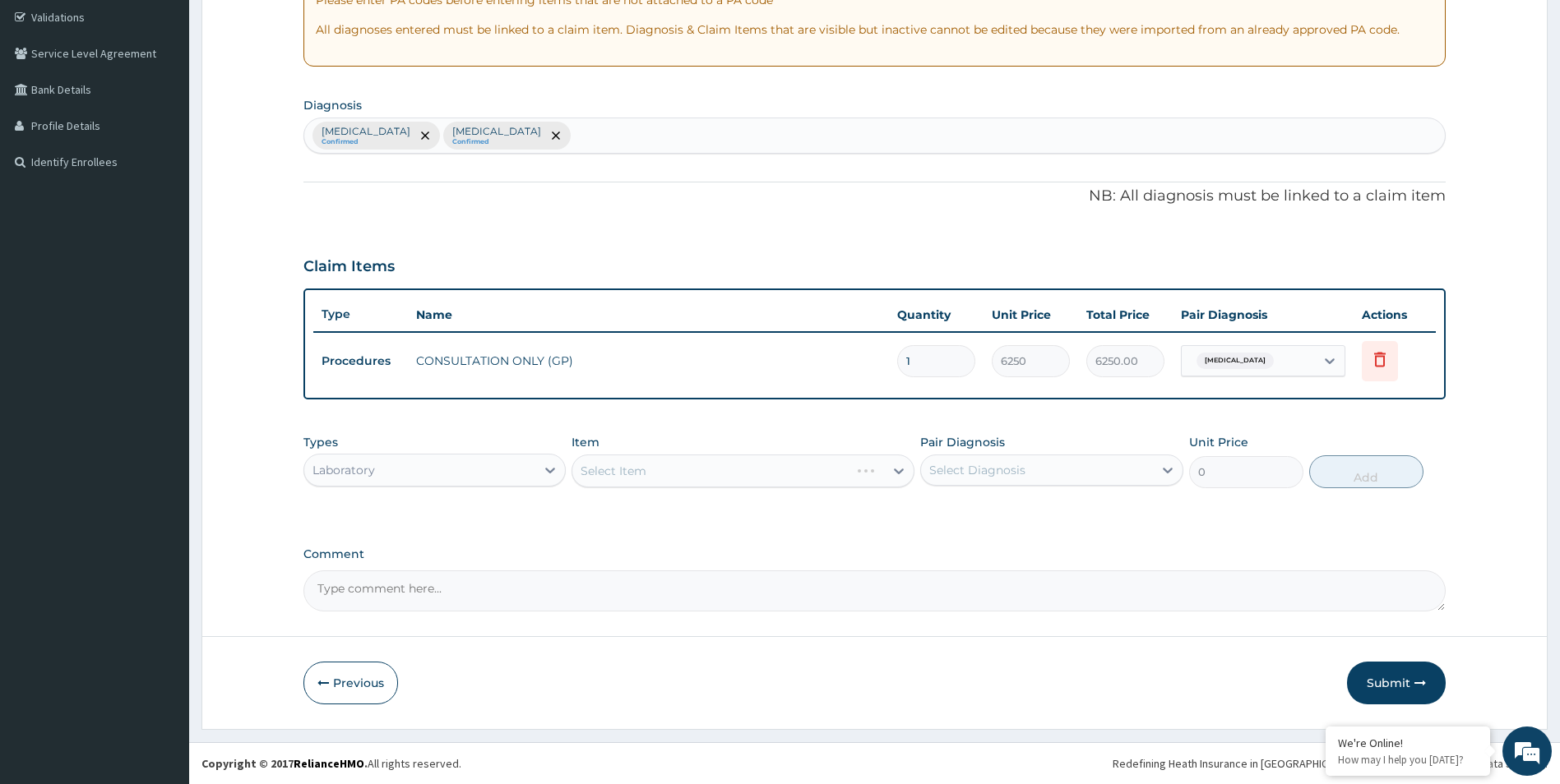
click at [640, 469] on div "Select Item" at bounding box center [742, 471] width 342 height 33
click at [648, 483] on div "Select Item" at bounding box center [742, 471] width 342 height 33
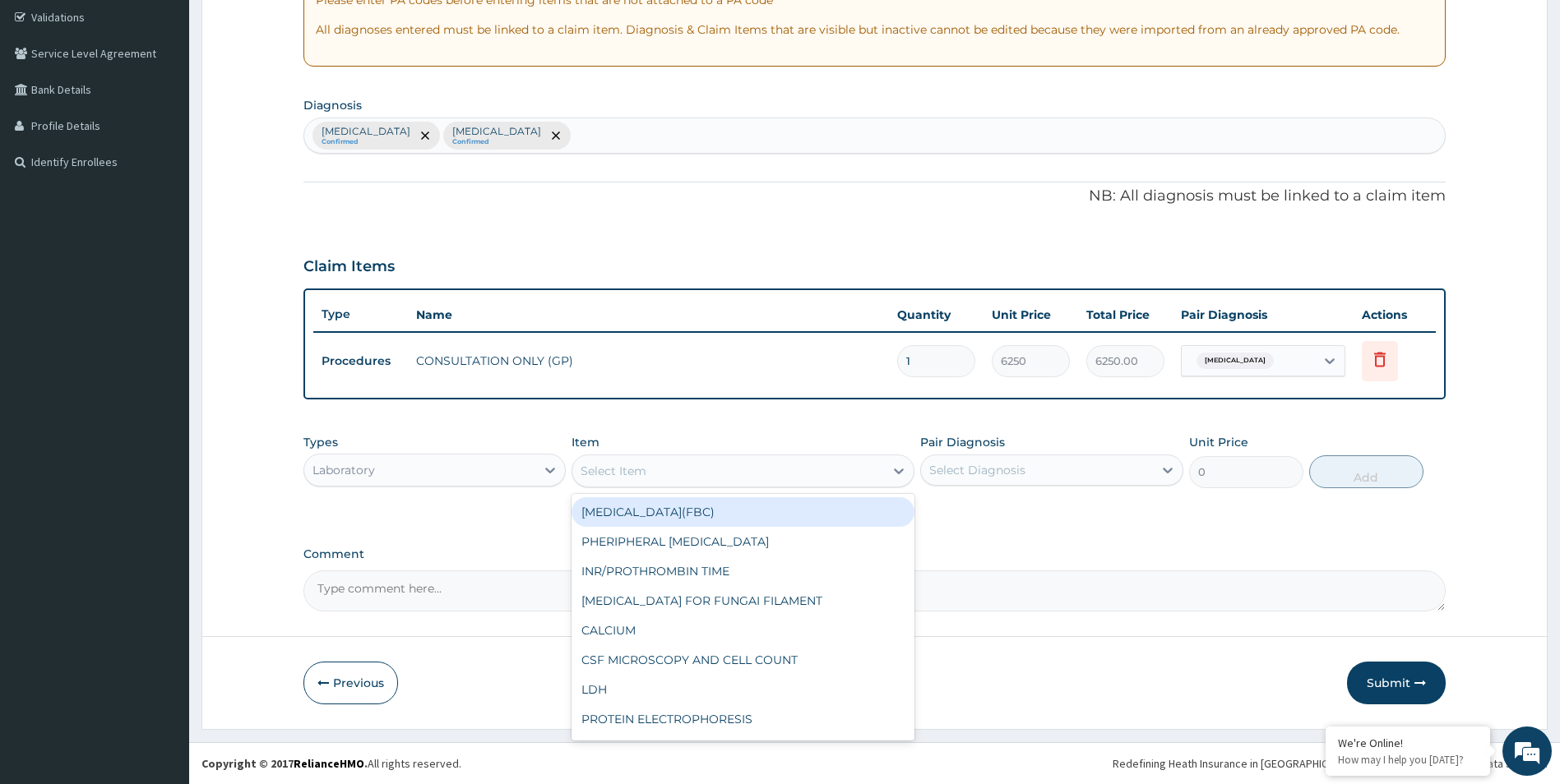
click at [675, 471] on div "Select Item" at bounding box center [727, 471] width 311 height 27
click at [822, 501] on div "FULL BLOOD COUNT(FBC)" at bounding box center [742, 512] width 342 height 29
type input "4675"
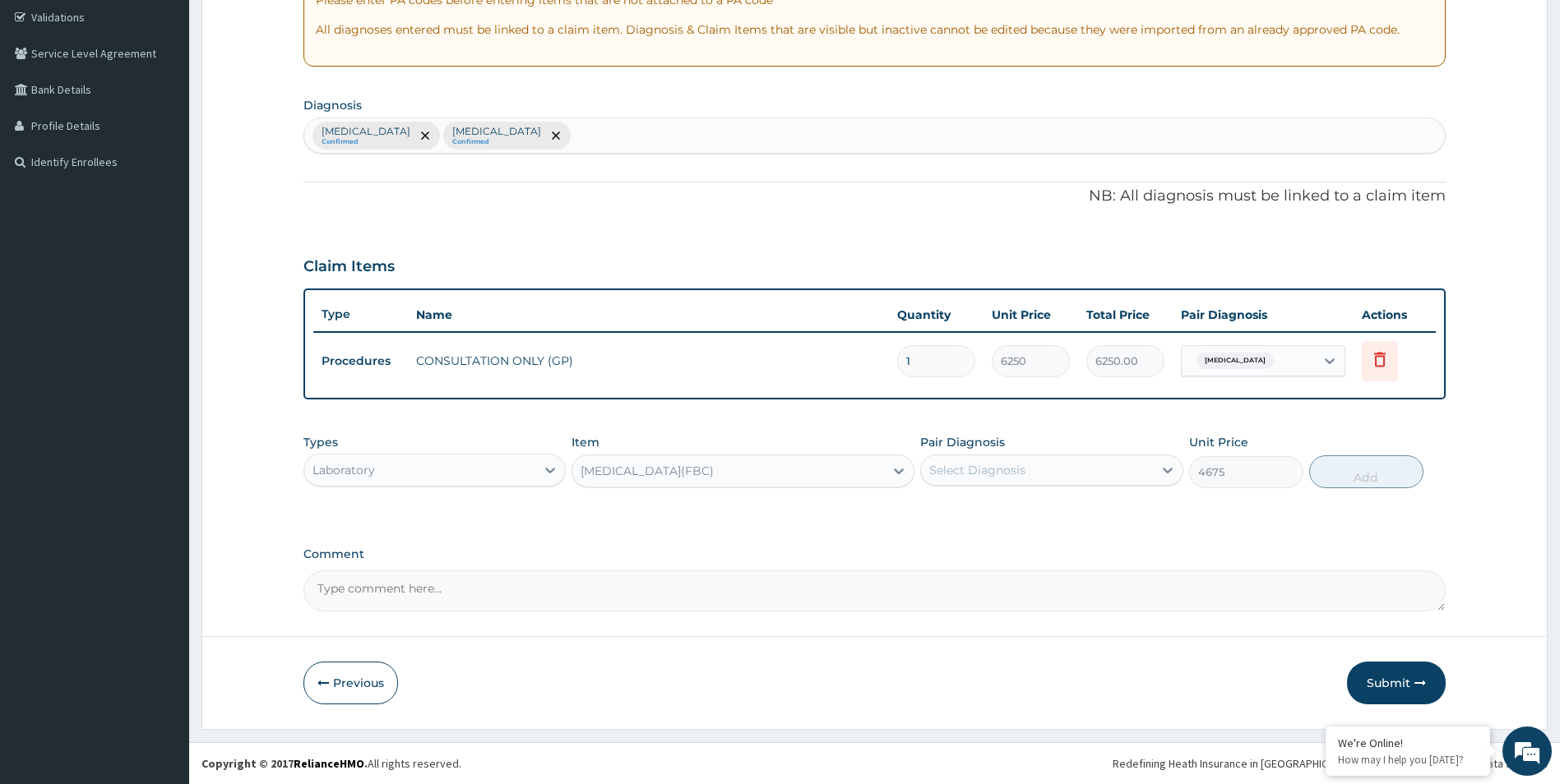
click at [1112, 475] on div "Select Diagnosis" at bounding box center [1037, 470] width 231 height 27
drag, startPoint x: 1059, startPoint y: 549, endPoint x: 1105, endPoint y: 543, distance: 46.4
click at [1060, 549] on div "Sepsis" at bounding box center [1051, 546] width 264 height 34
checkbox input "true"
click at [1341, 476] on button "Add" at bounding box center [1365, 472] width 114 height 33
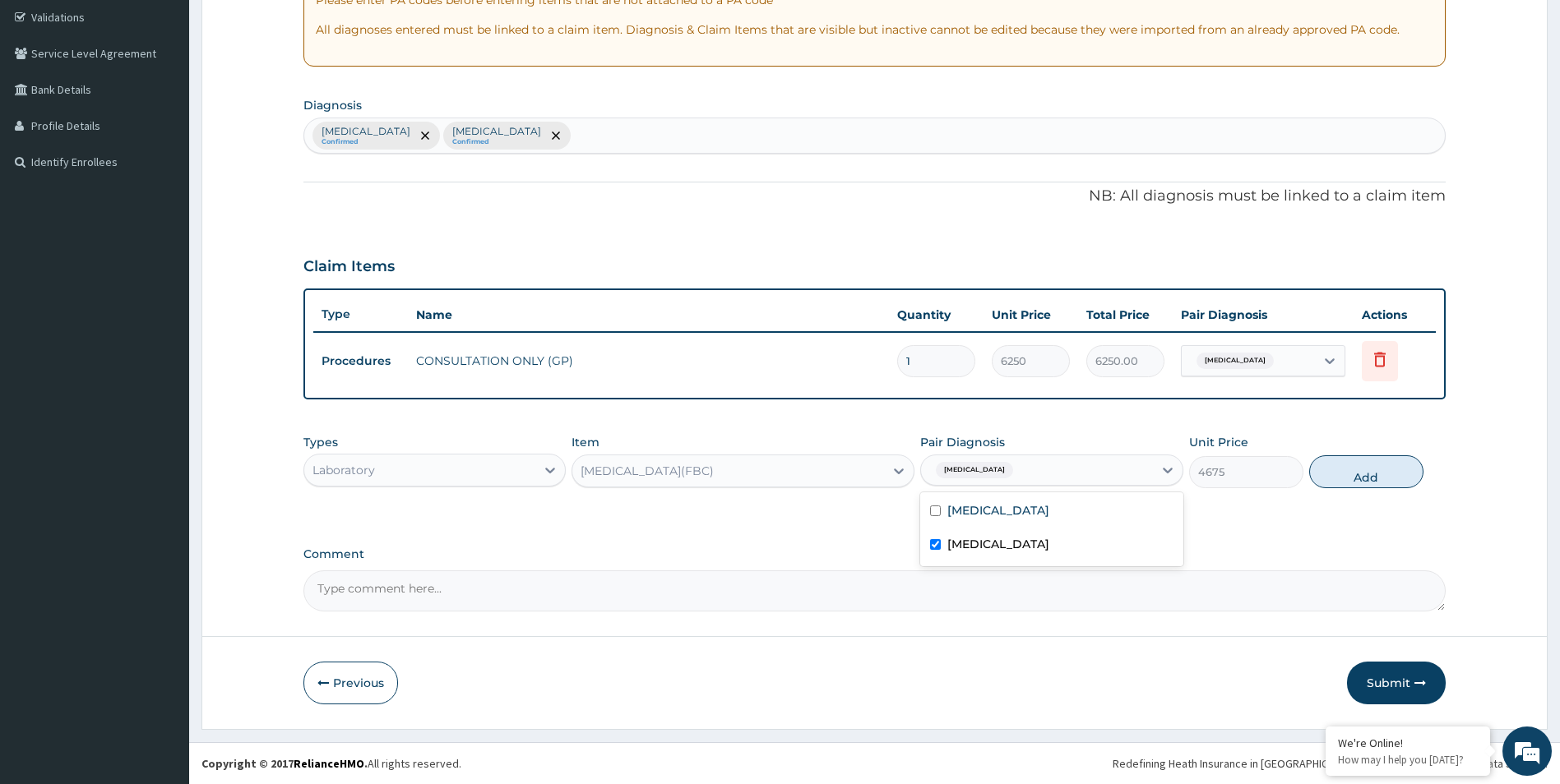
type input "0"
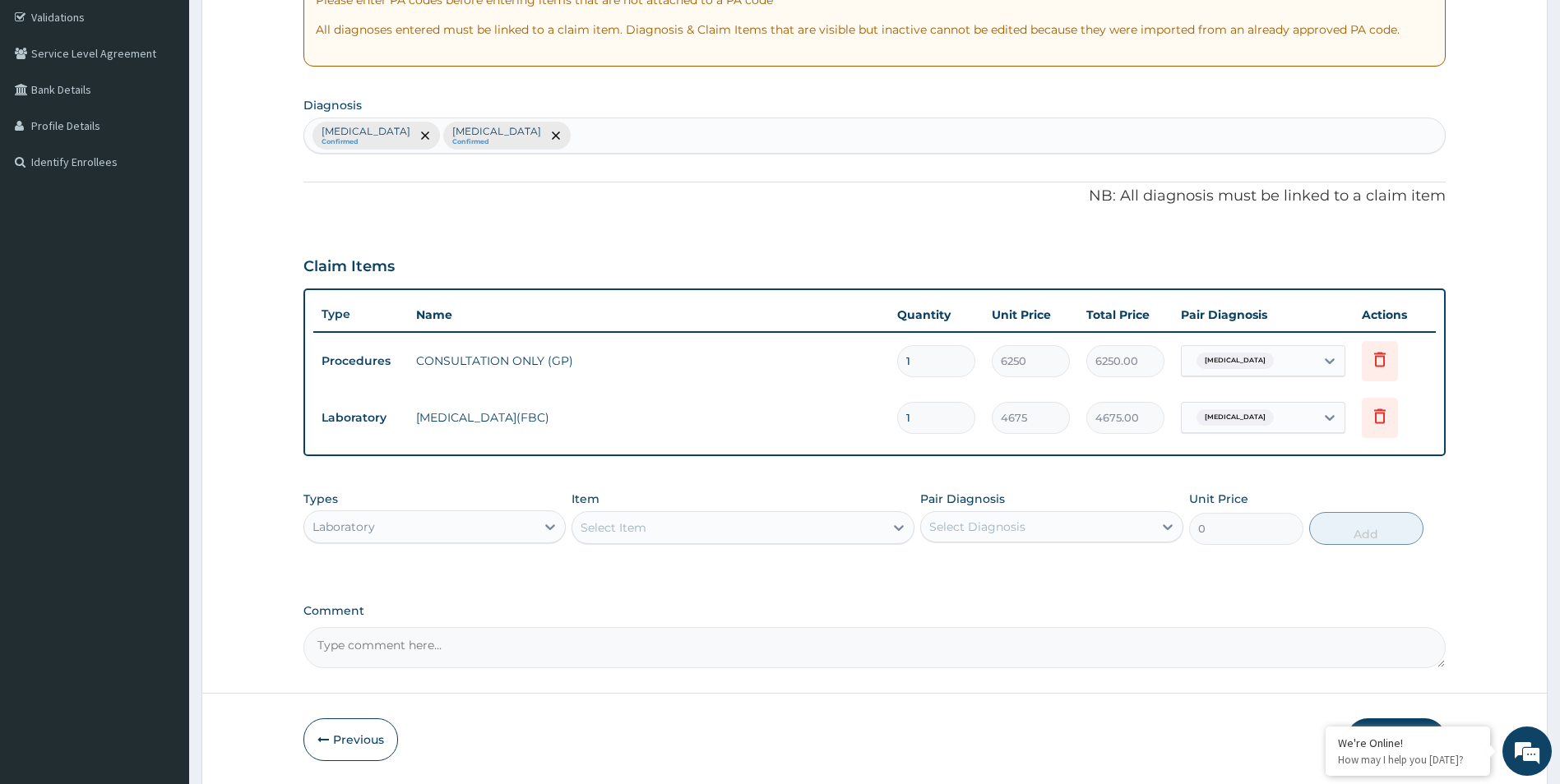
click at [659, 527] on div "Select Item" at bounding box center [727, 528] width 311 height 27
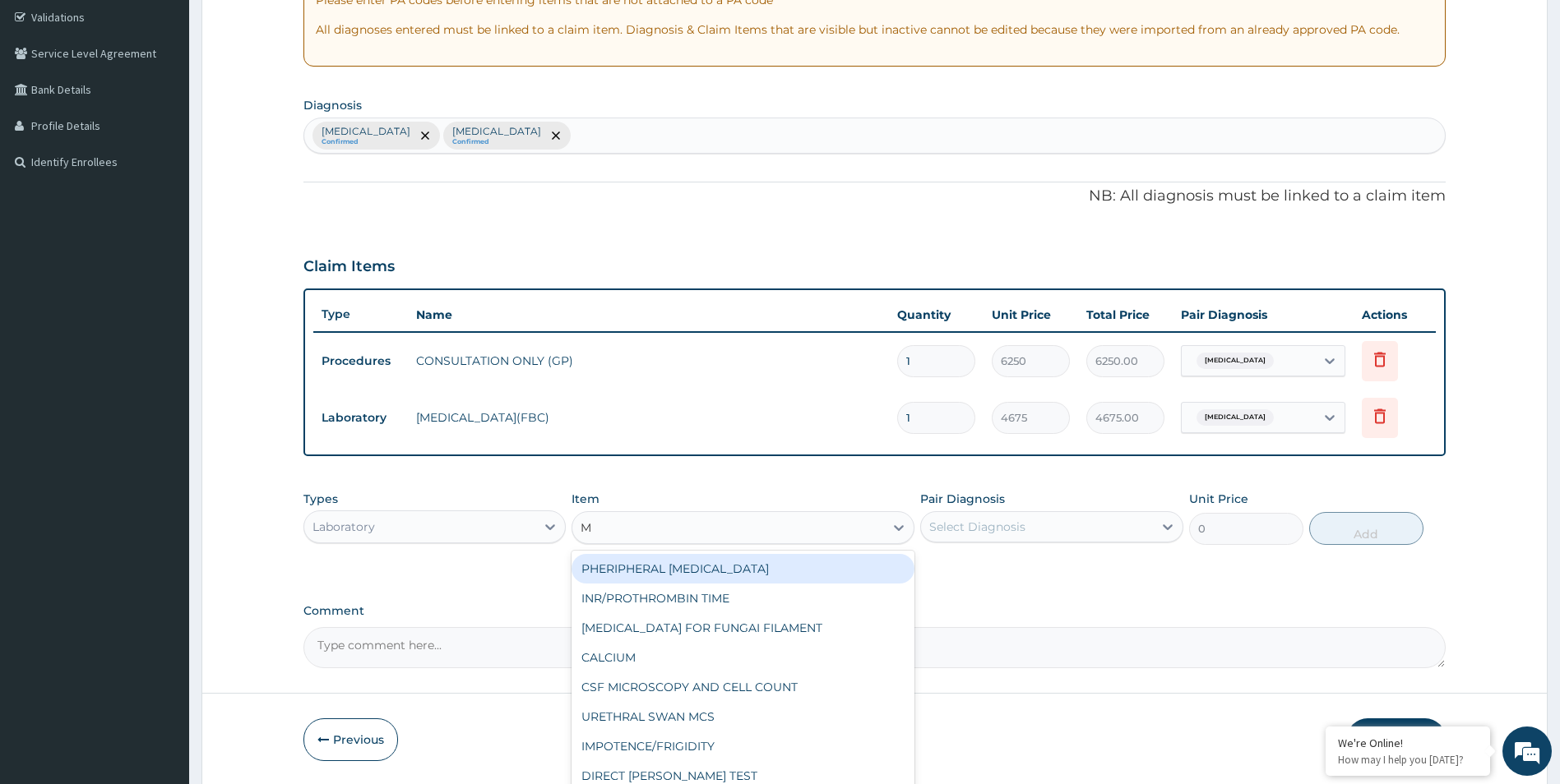
type input "MP"
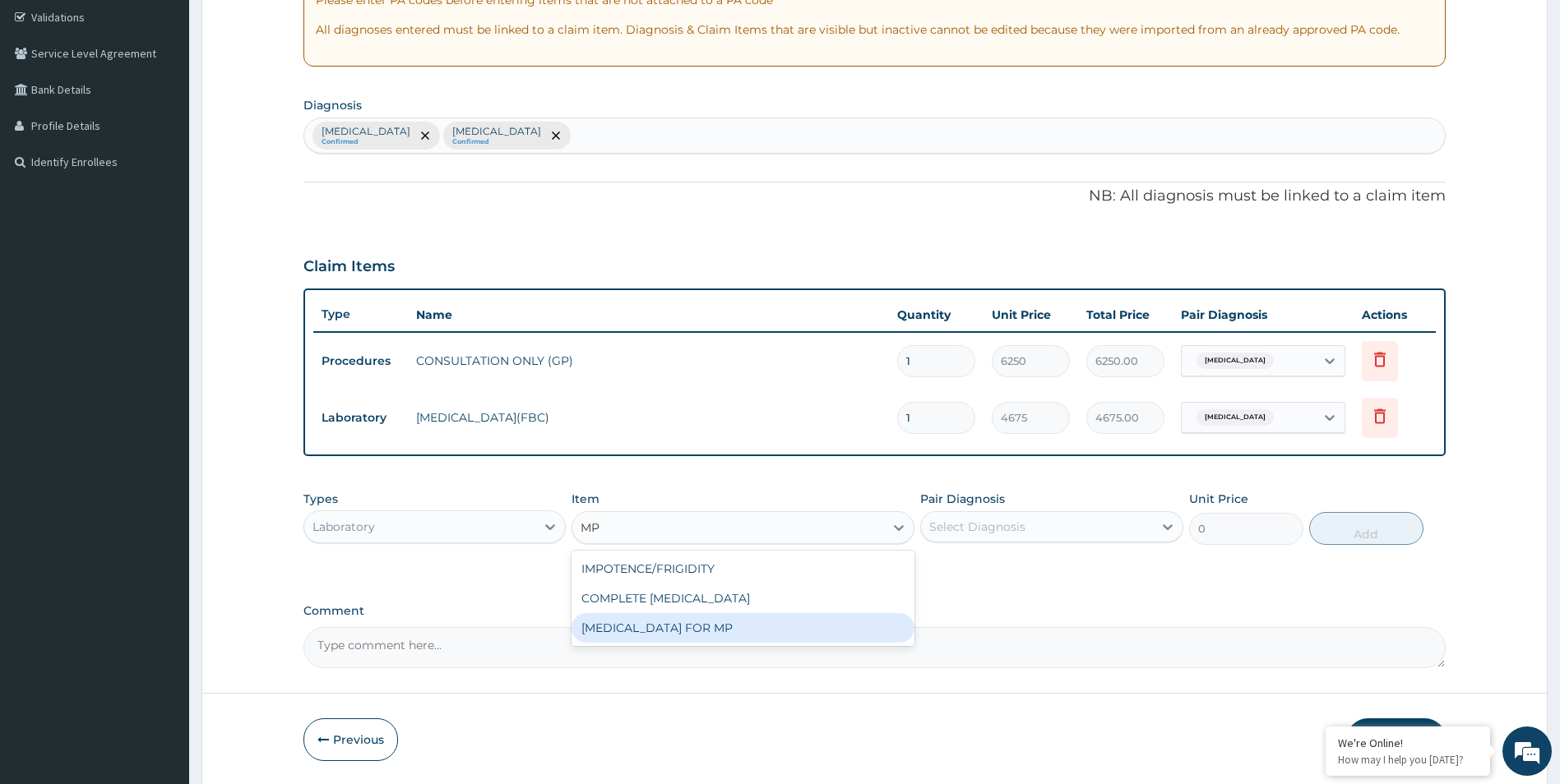
click at [684, 629] on div "BLOOD FILM FOR MP" at bounding box center [742, 628] width 342 height 29
type input "1870"
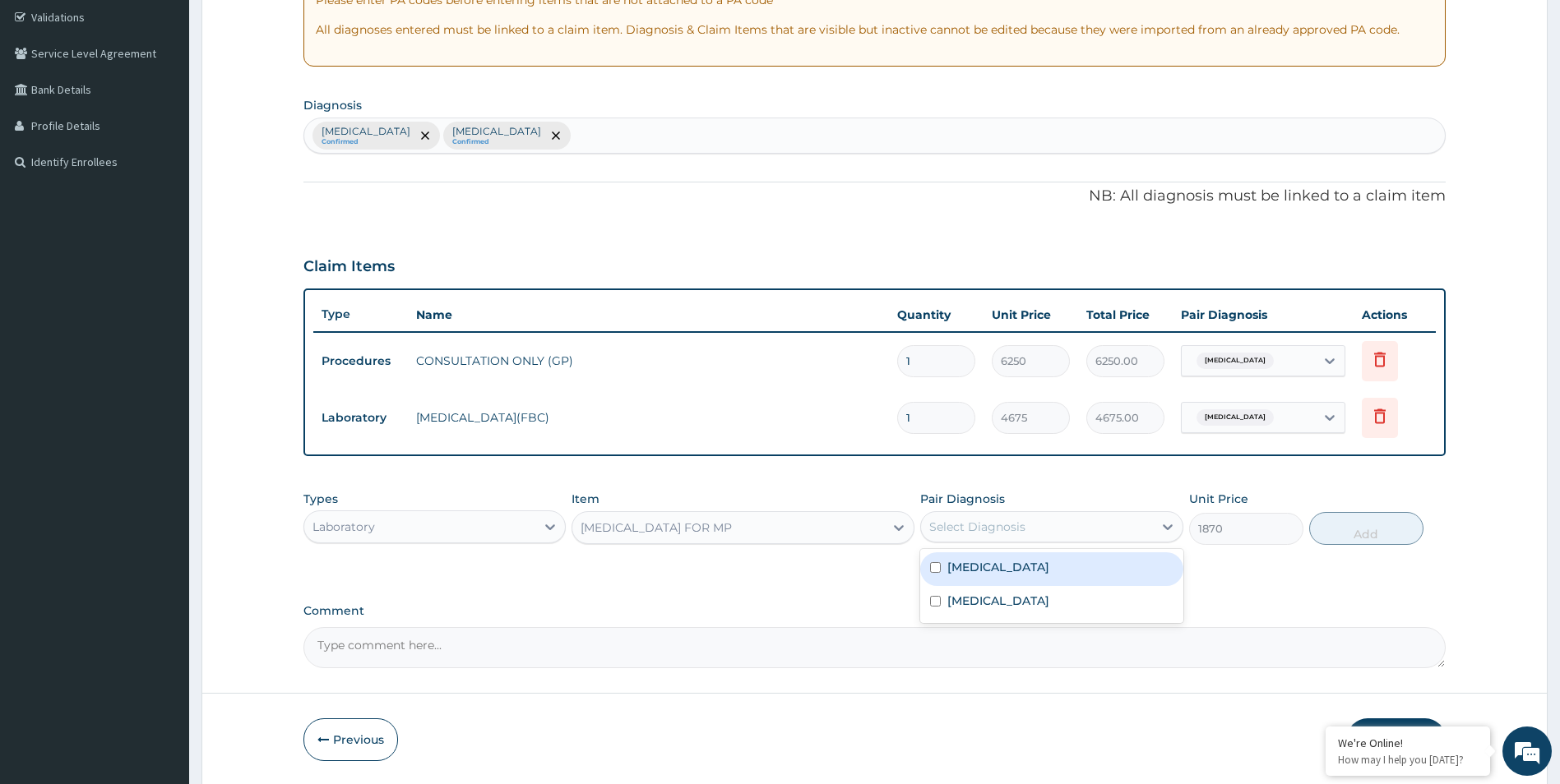
click at [1006, 527] on div "Select Diagnosis" at bounding box center [977, 527] width 96 height 17
click at [1023, 573] on div "Malaria" at bounding box center [1051, 569] width 264 height 34
checkbox input "true"
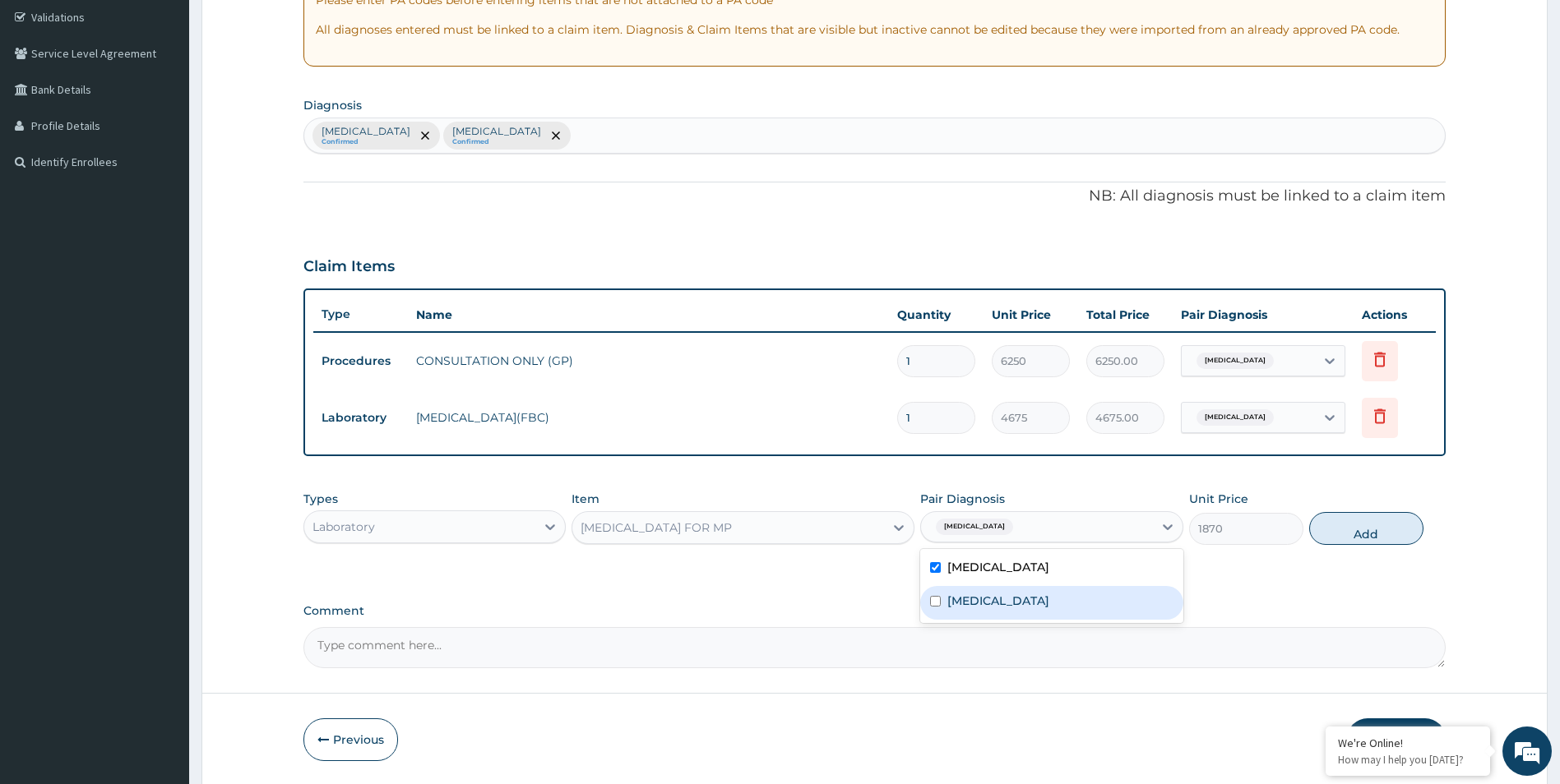
click at [1356, 524] on button "Add" at bounding box center [1365, 529] width 114 height 33
type input "0"
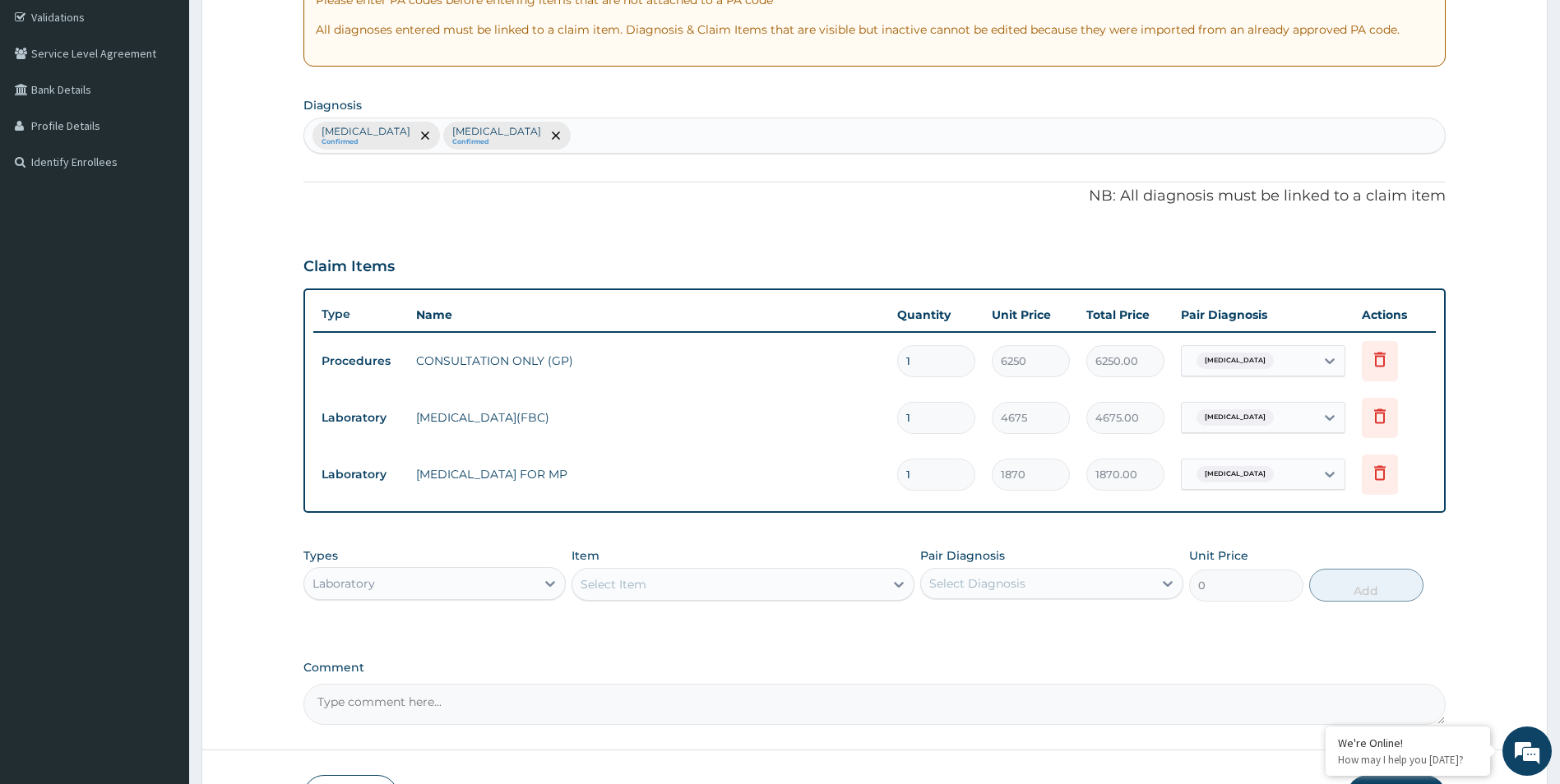
click at [437, 591] on div "Laboratory" at bounding box center [420, 583] width 231 height 27
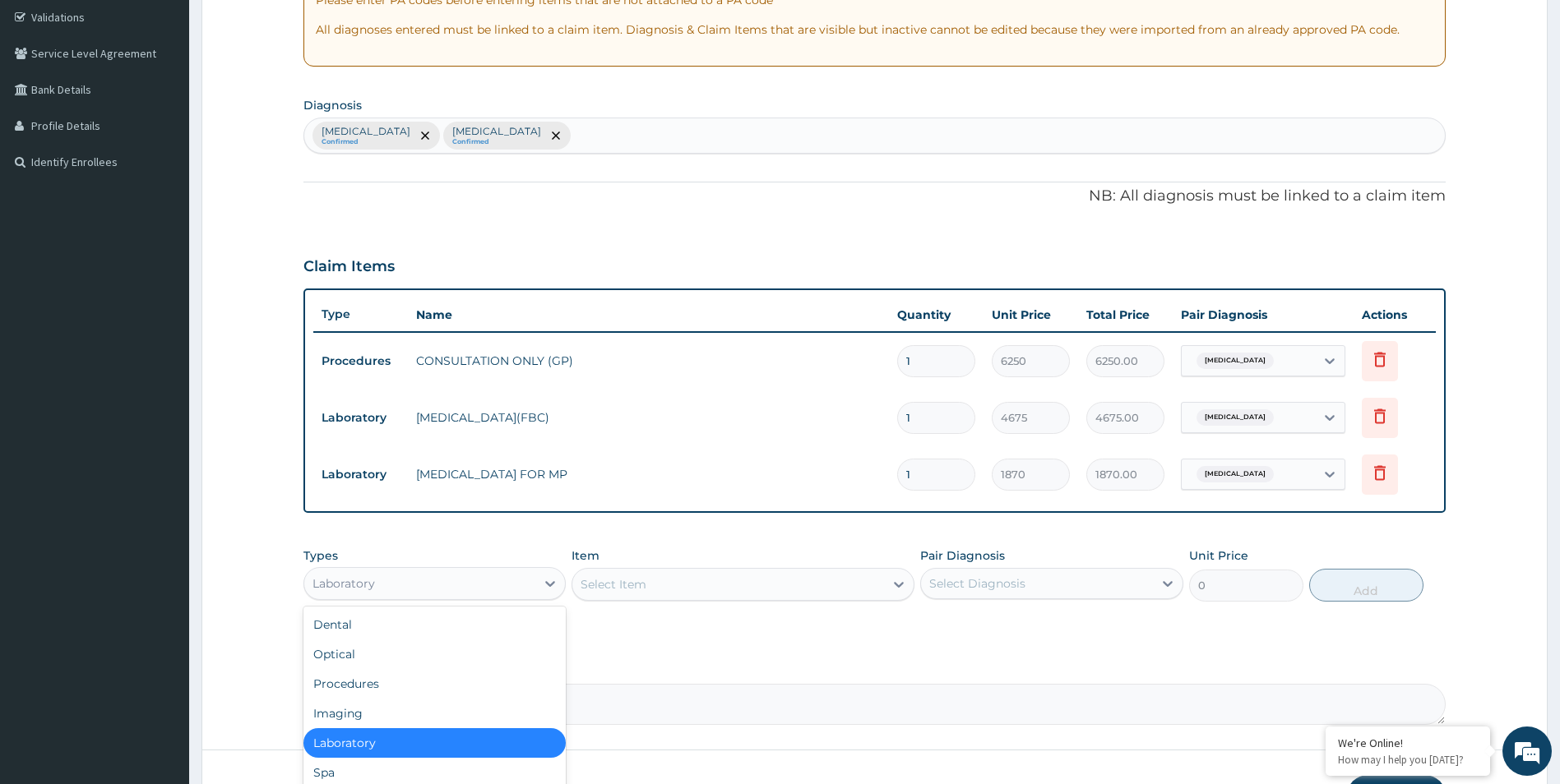
scroll to position [56, 0]
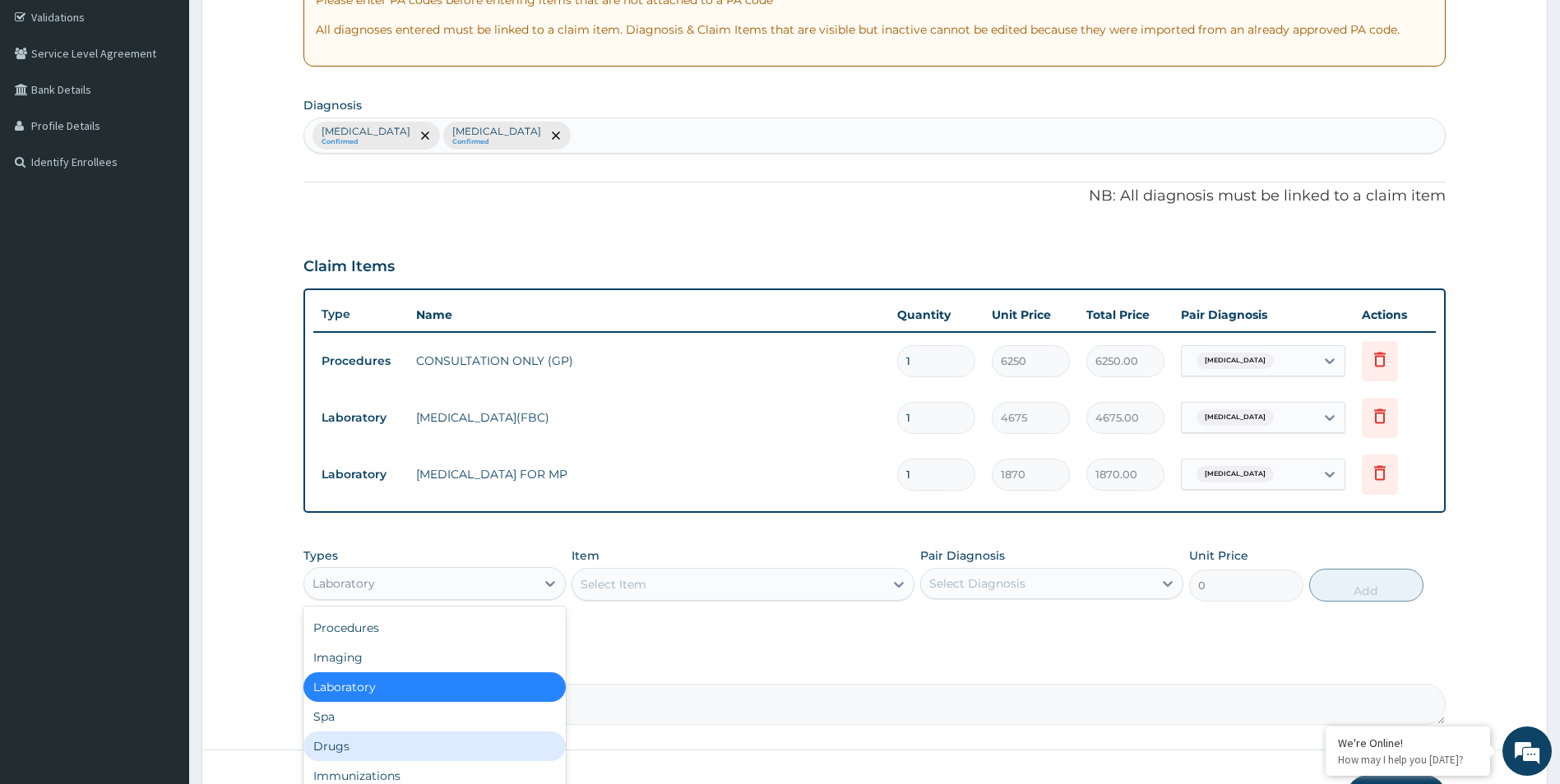
click at [392, 750] on div "Drugs" at bounding box center [434, 746] width 264 height 29
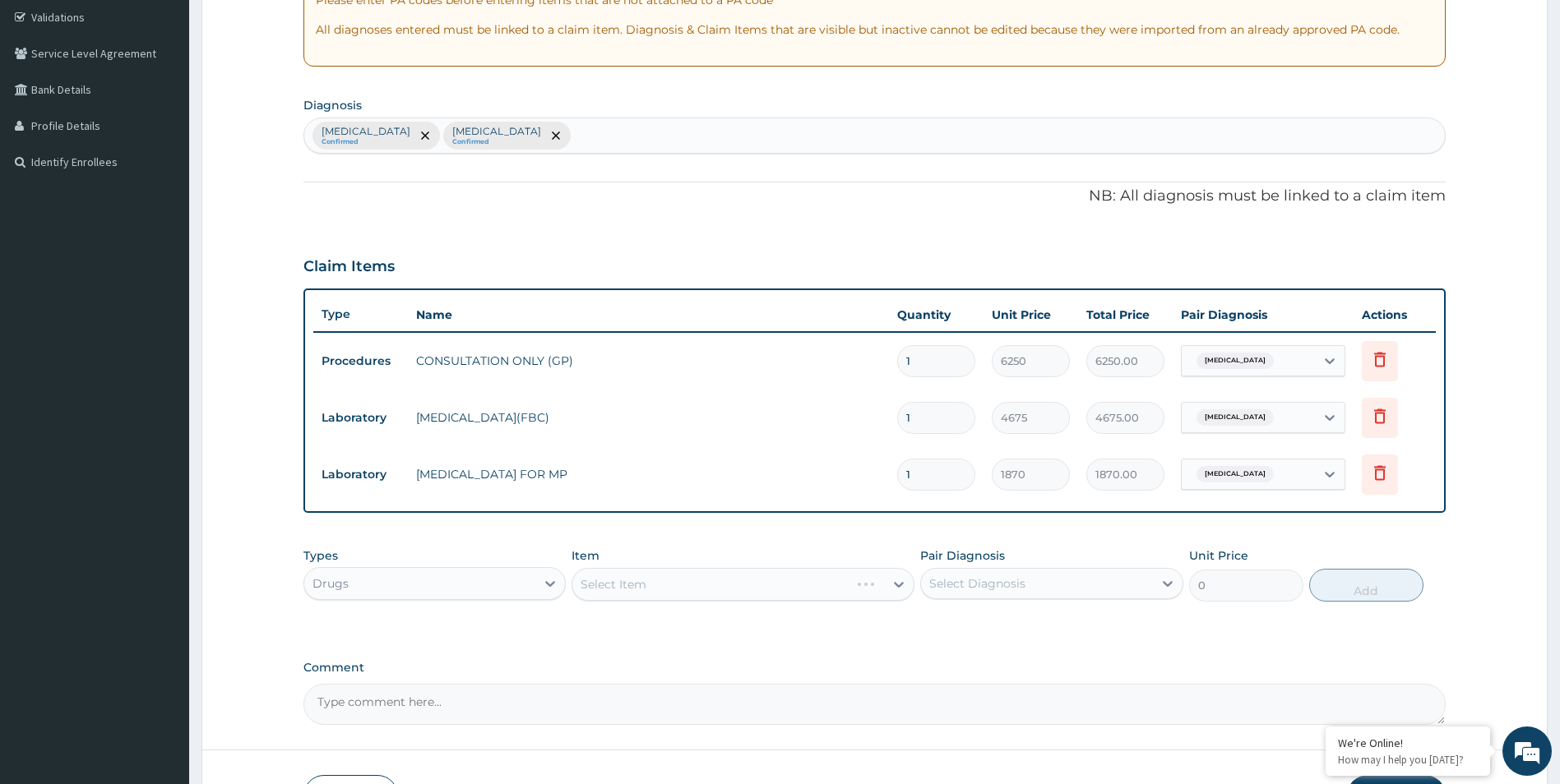
click at [667, 586] on div "Select Item" at bounding box center [742, 585] width 342 height 33
click at [668, 587] on div "Select Item" at bounding box center [742, 585] width 342 height 33
click at [672, 587] on div "Select Item" at bounding box center [742, 585] width 342 height 33
click at [641, 596] on div "Select Item" at bounding box center [742, 585] width 342 height 33
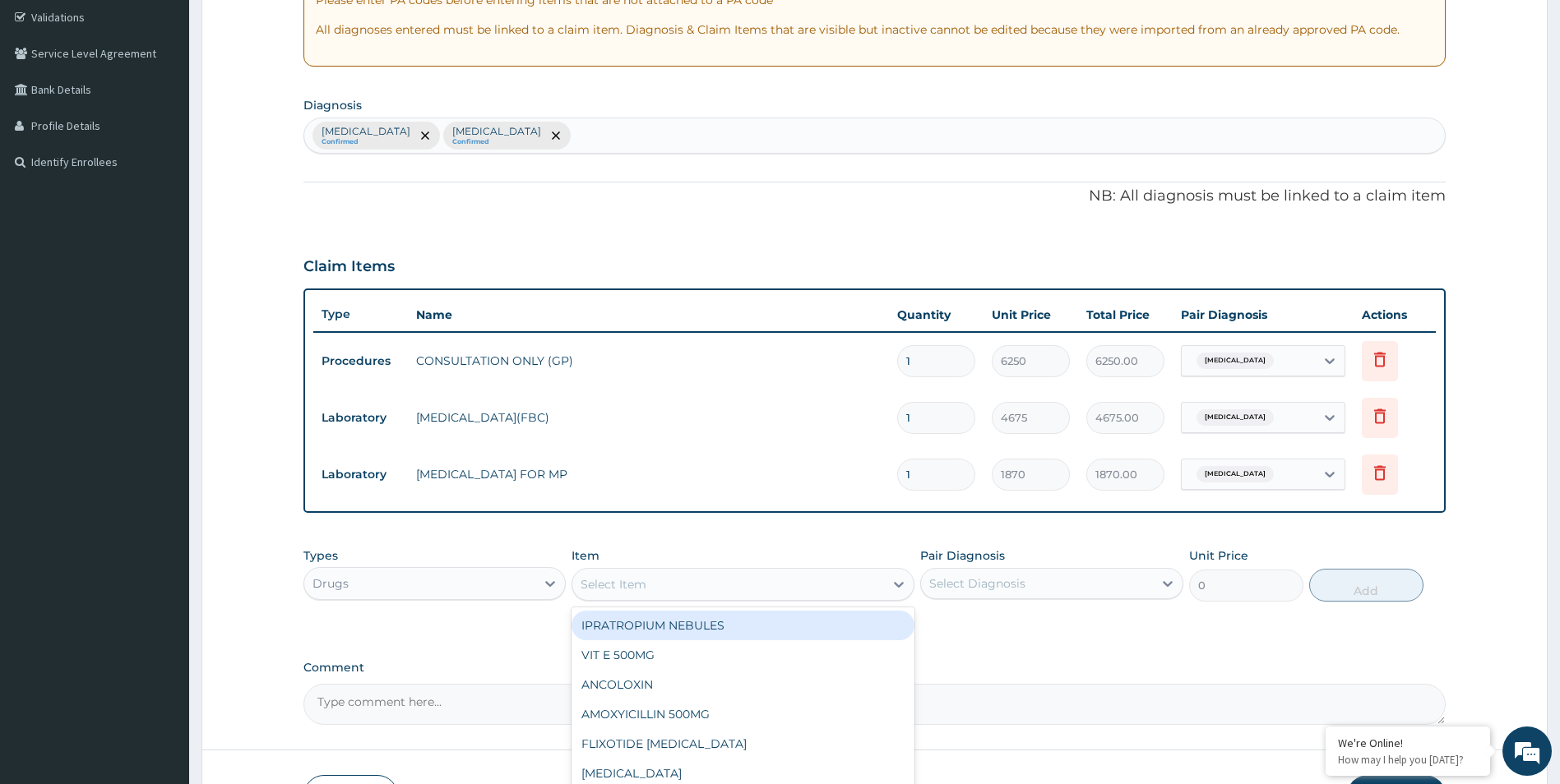
click at [645, 588] on div "Select Item" at bounding box center [613, 585] width 66 height 17
type input "COAR"
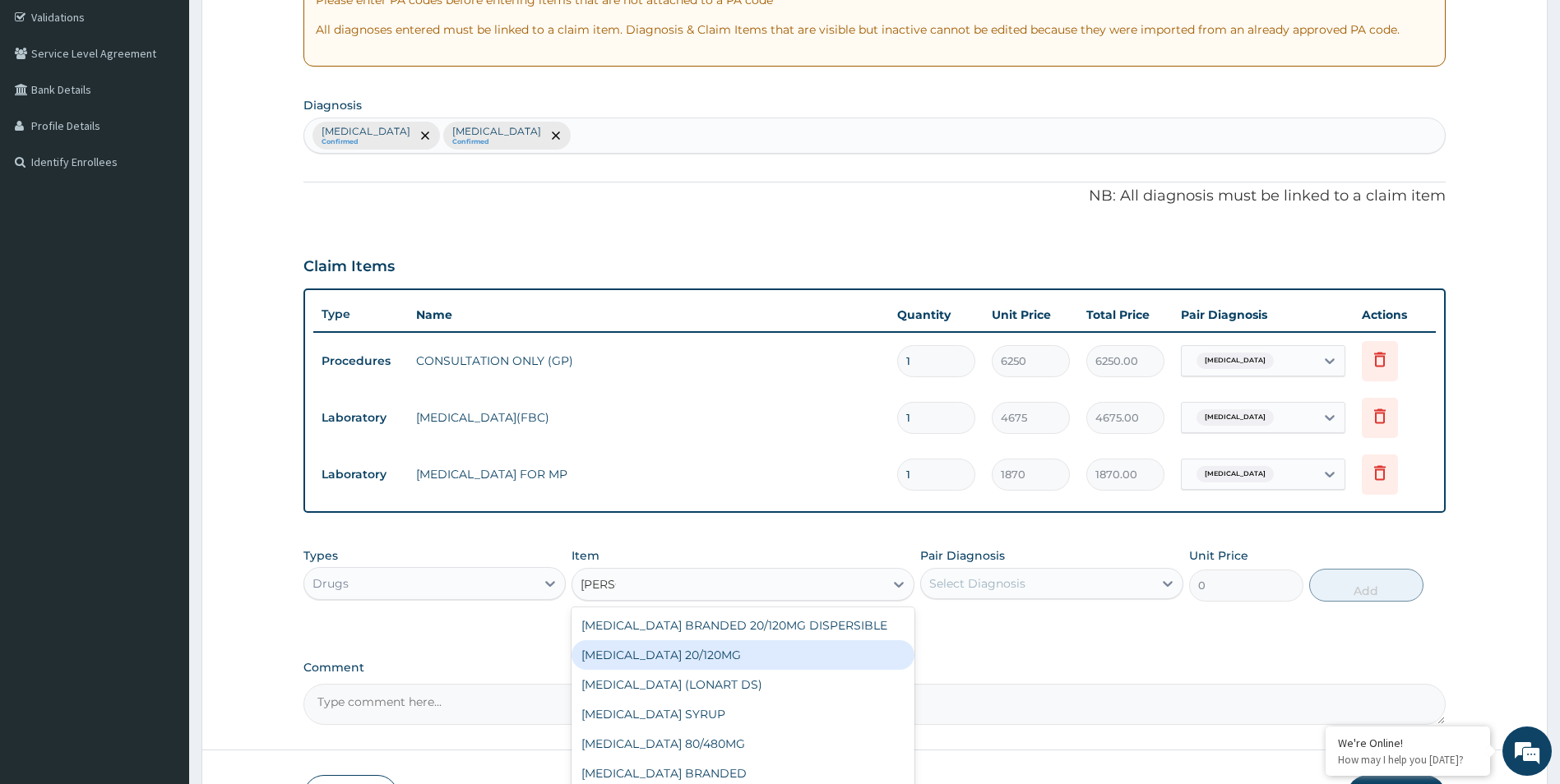
click at [680, 655] on div "COARTEM 20/120MG" at bounding box center [742, 655] width 342 height 29
type input "121.5500030517578"
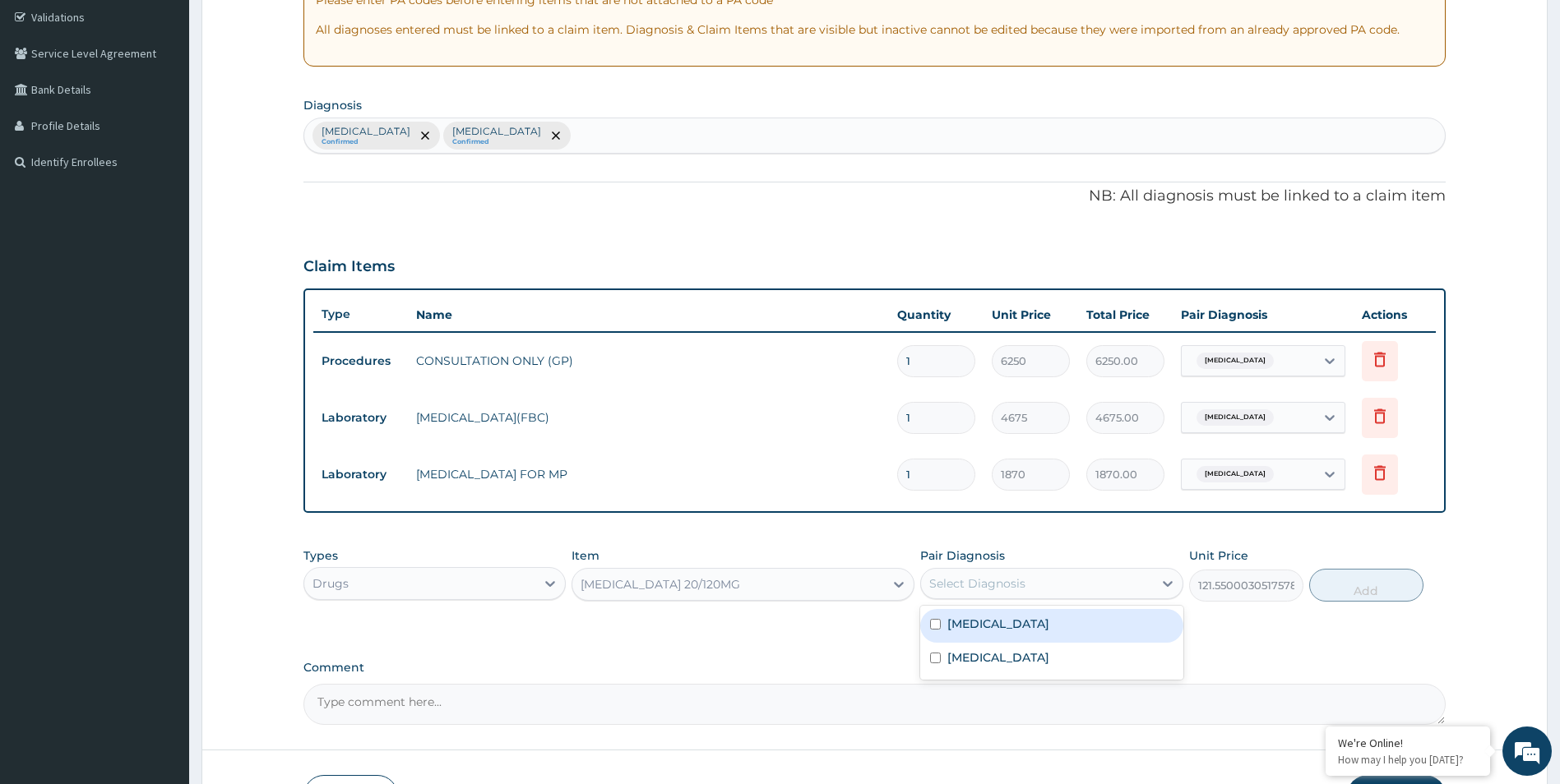
click at [1062, 577] on div "Select Diagnosis" at bounding box center [1037, 583] width 231 height 27
click at [1010, 622] on div "Malaria" at bounding box center [1051, 625] width 264 height 34
checkbox input "true"
drag, startPoint x: 1329, startPoint y: 574, endPoint x: 1343, endPoint y: 581, distance: 15.7
click at [1332, 576] on button "Add" at bounding box center [1365, 586] width 114 height 33
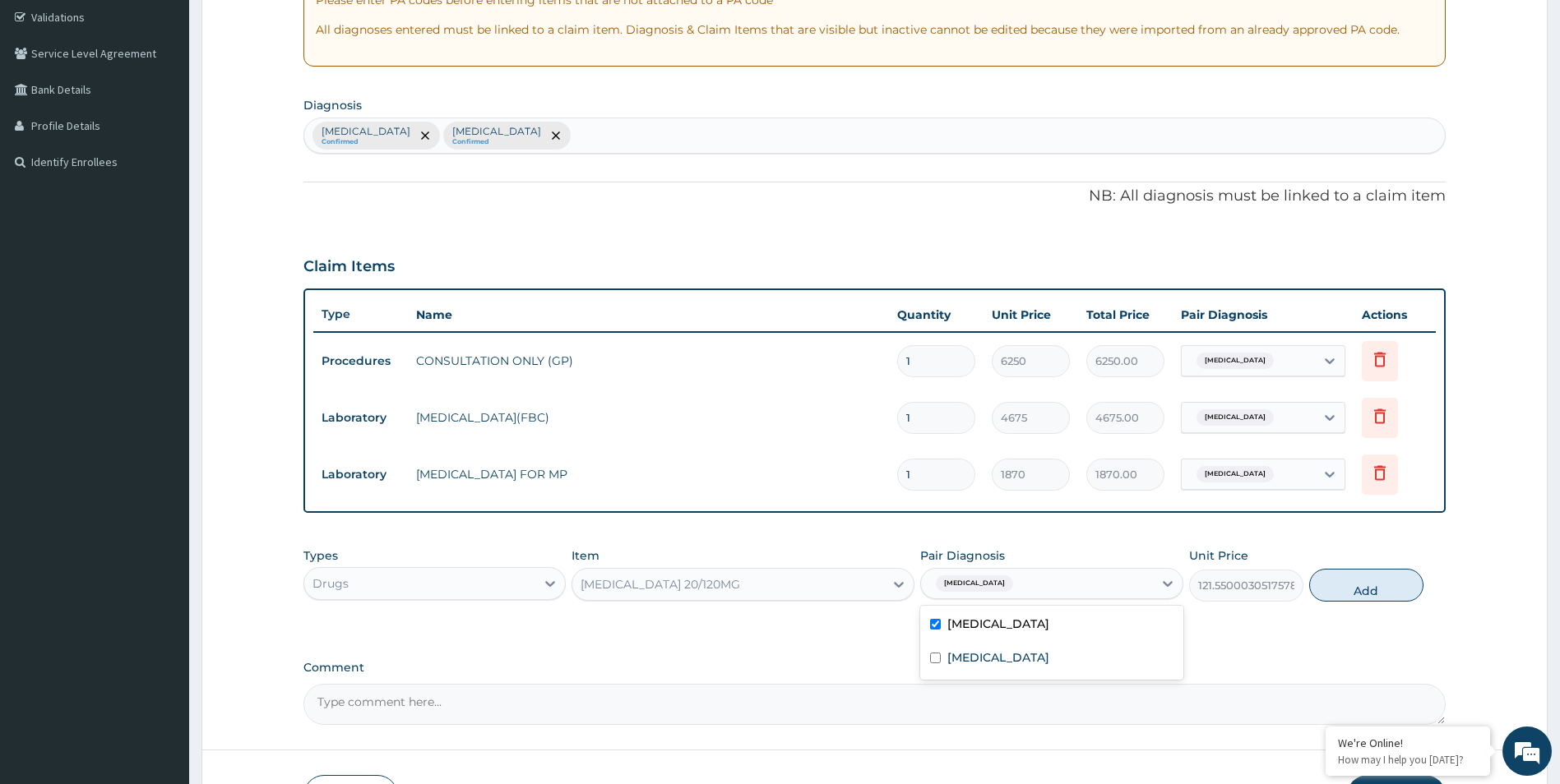
type input "0"
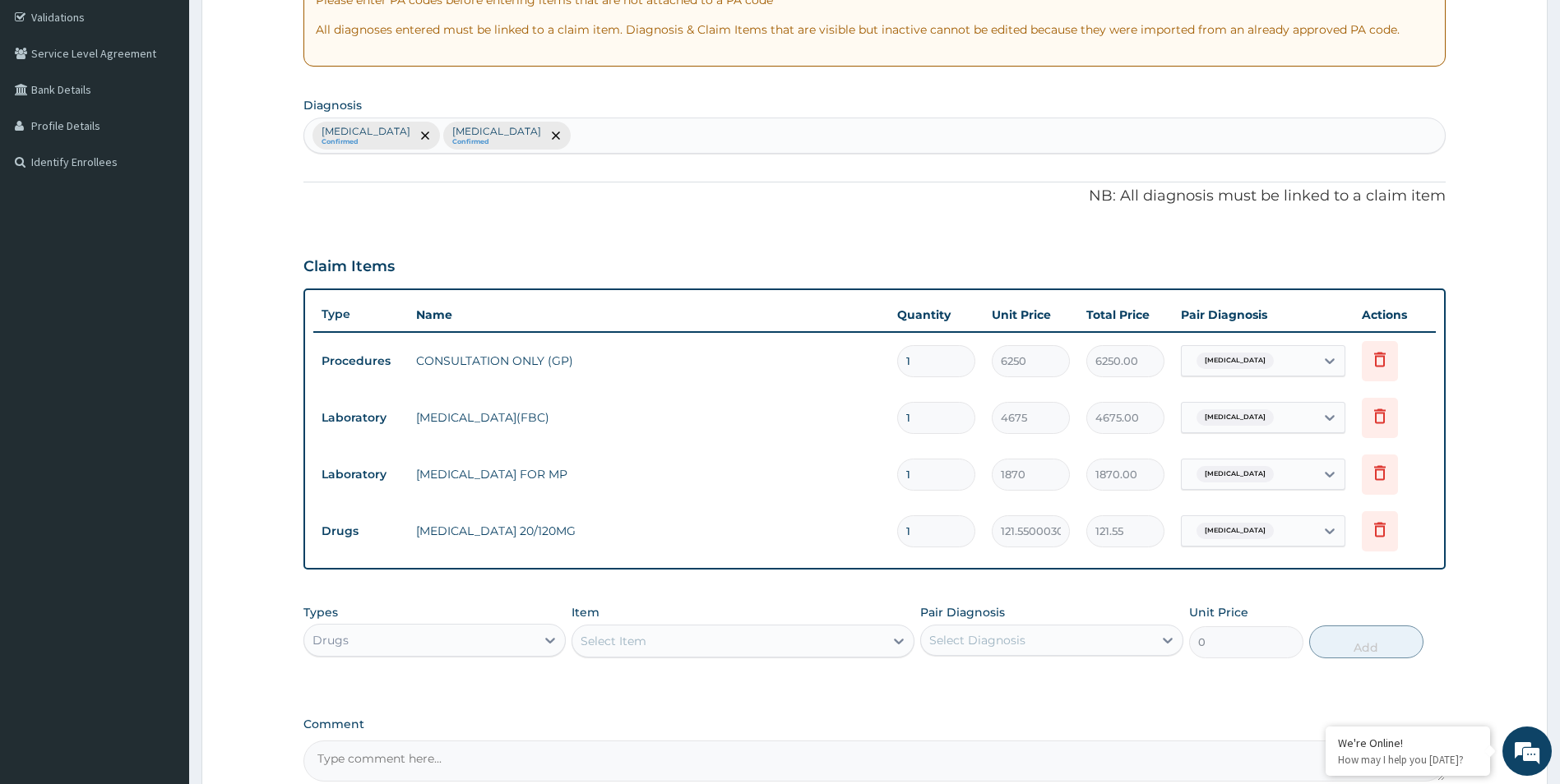
type input "0.00"
type input "6"
type input "729.30"
type input "6"
click at [815, 705] on div "PA Code / Prescription Code Enter Code(Secondary Care Only) Encounter Date 15-0…" at bounding box center [874, 316] width 1143 height 931
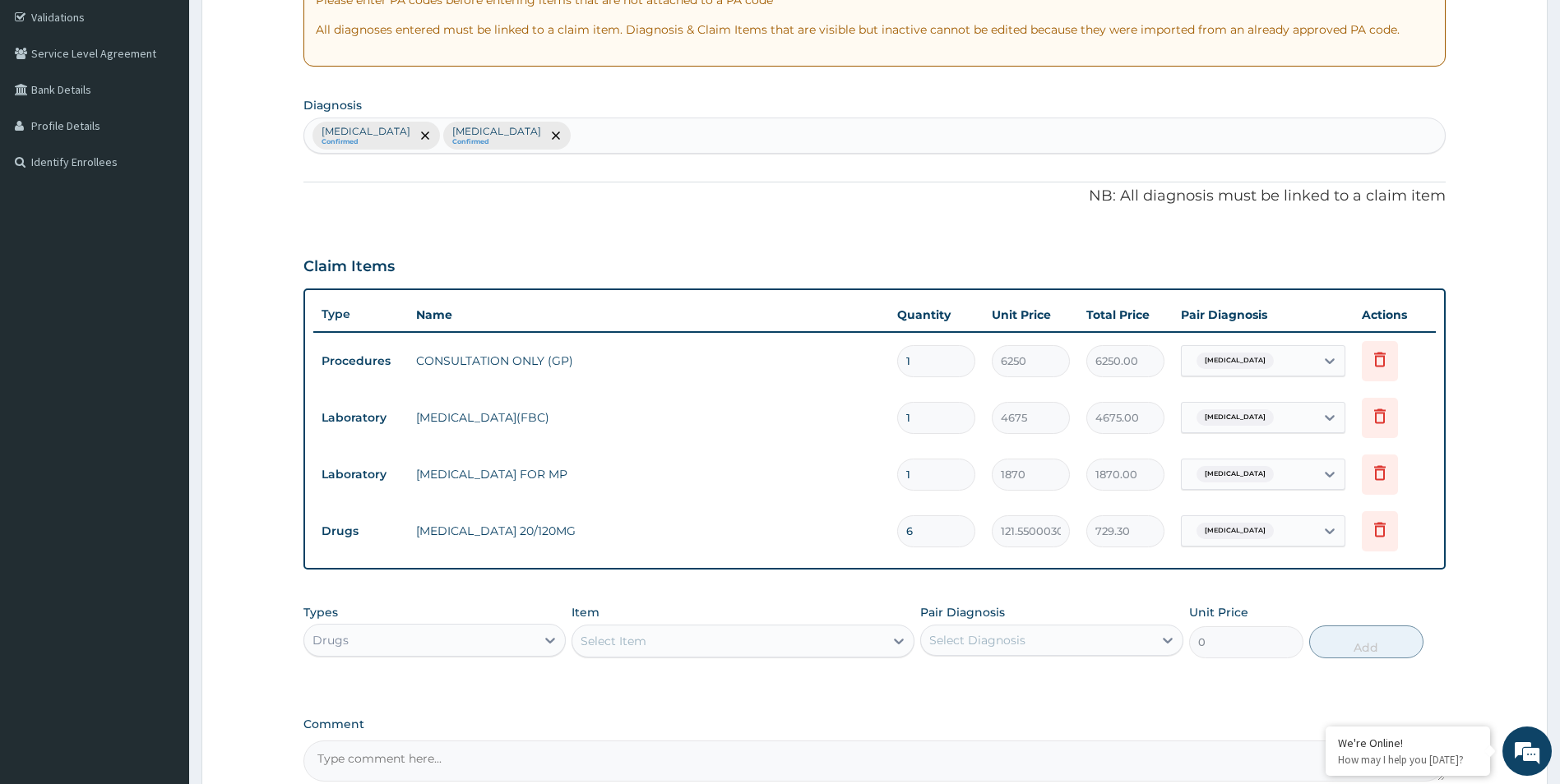
click at [792, 518] on td "COARTEM 20/120MG" at bounding box center [648, 532] width 482 height 33
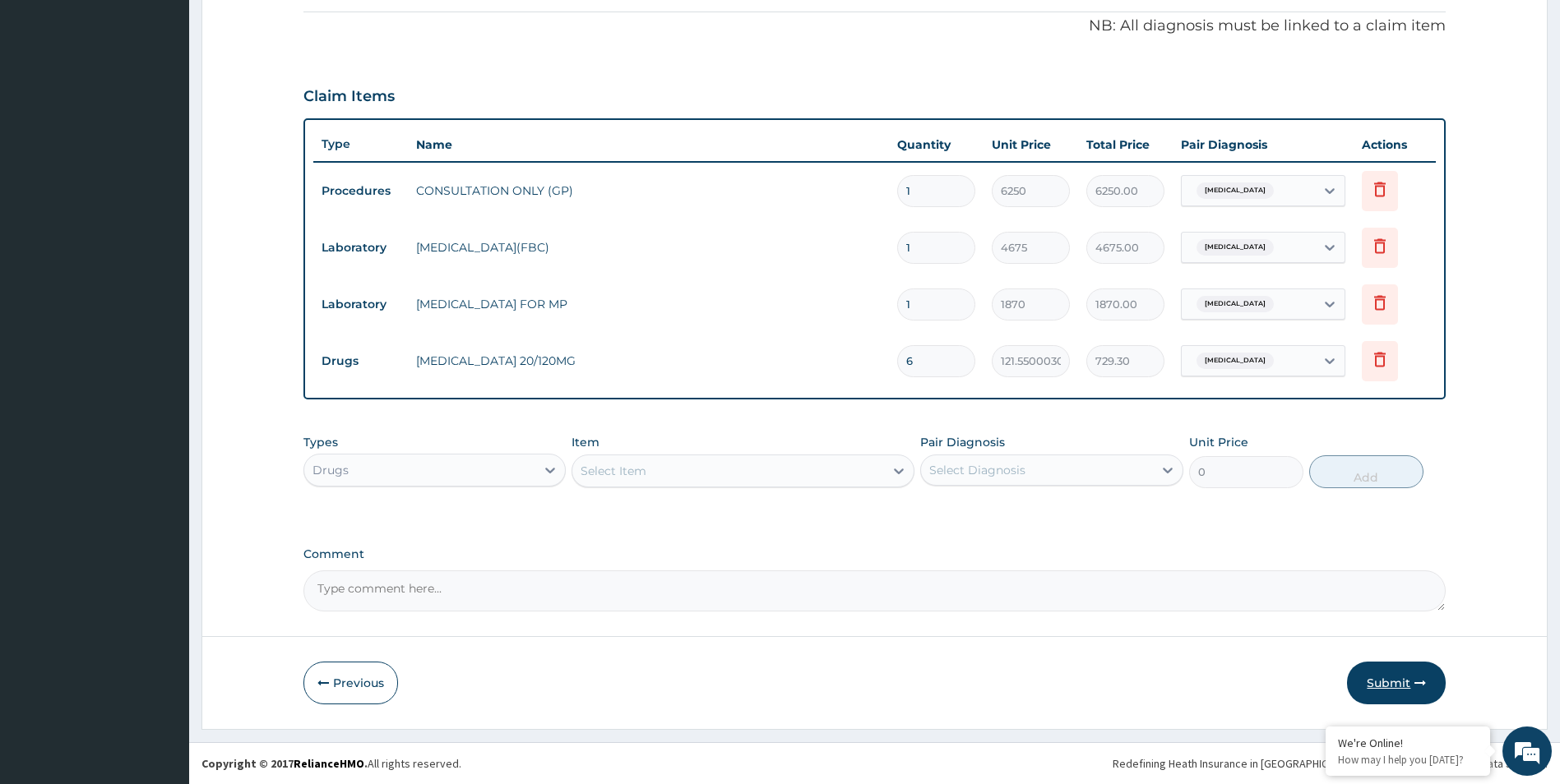
click at [1391, 683] on button "Submit" at bounding box center [1396, 683] width 98 height 43
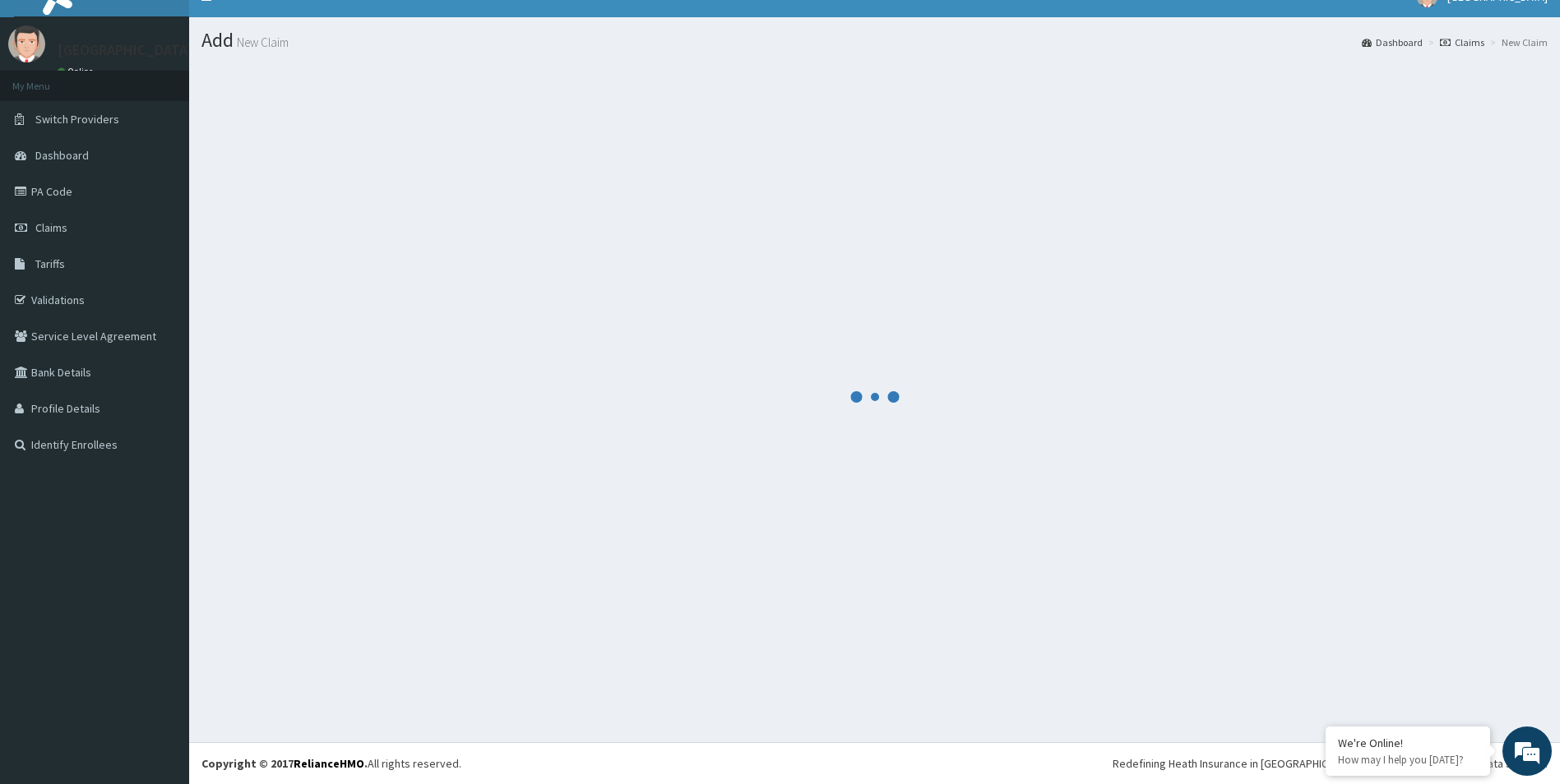
scroll to position [476, 0]
